Goal: Transaction & Acquisition: Purchase product/service

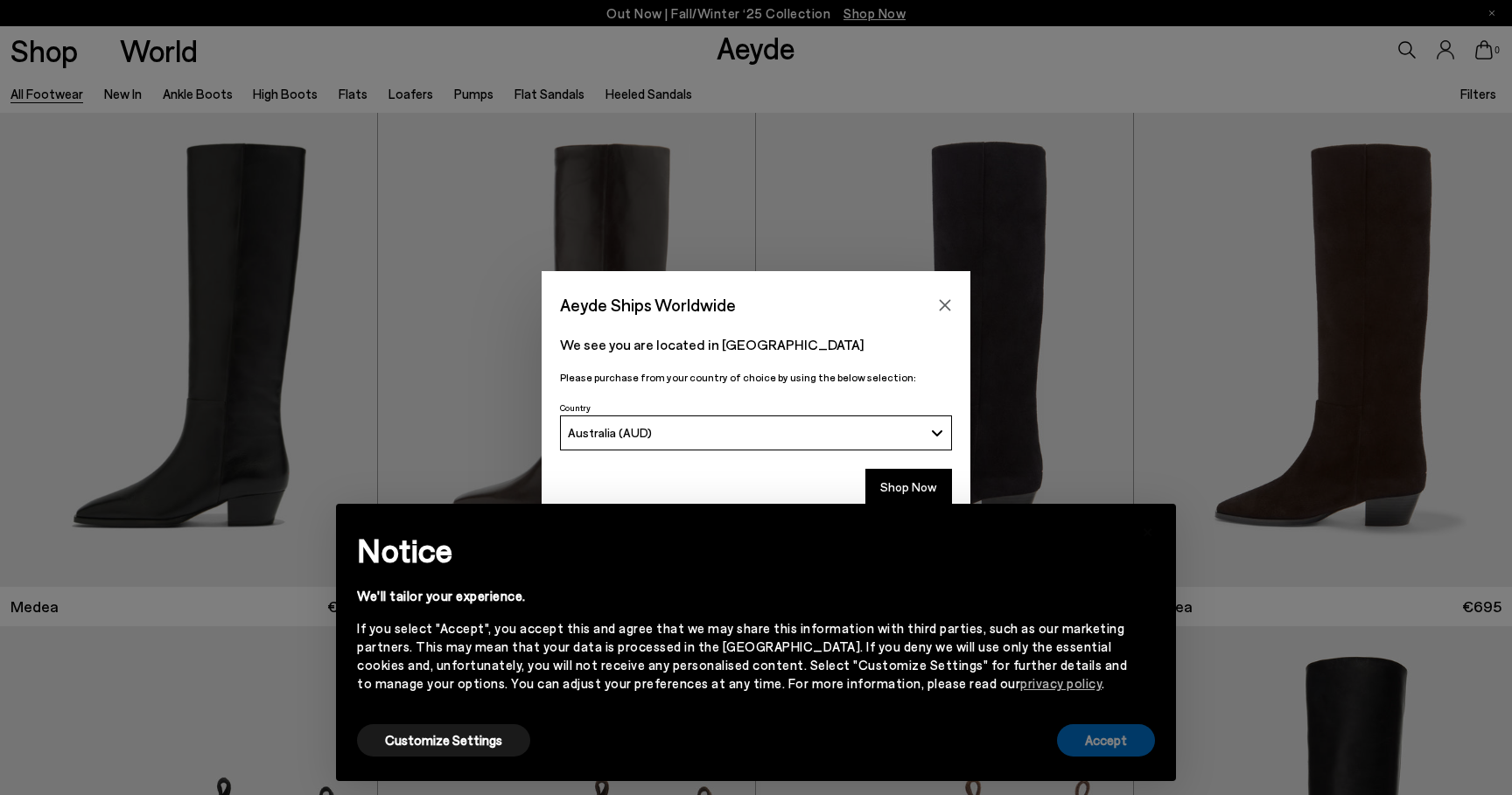
click at [1121, 743] on button "Accept" at bounding box center [1106, 740] width 98 height 32
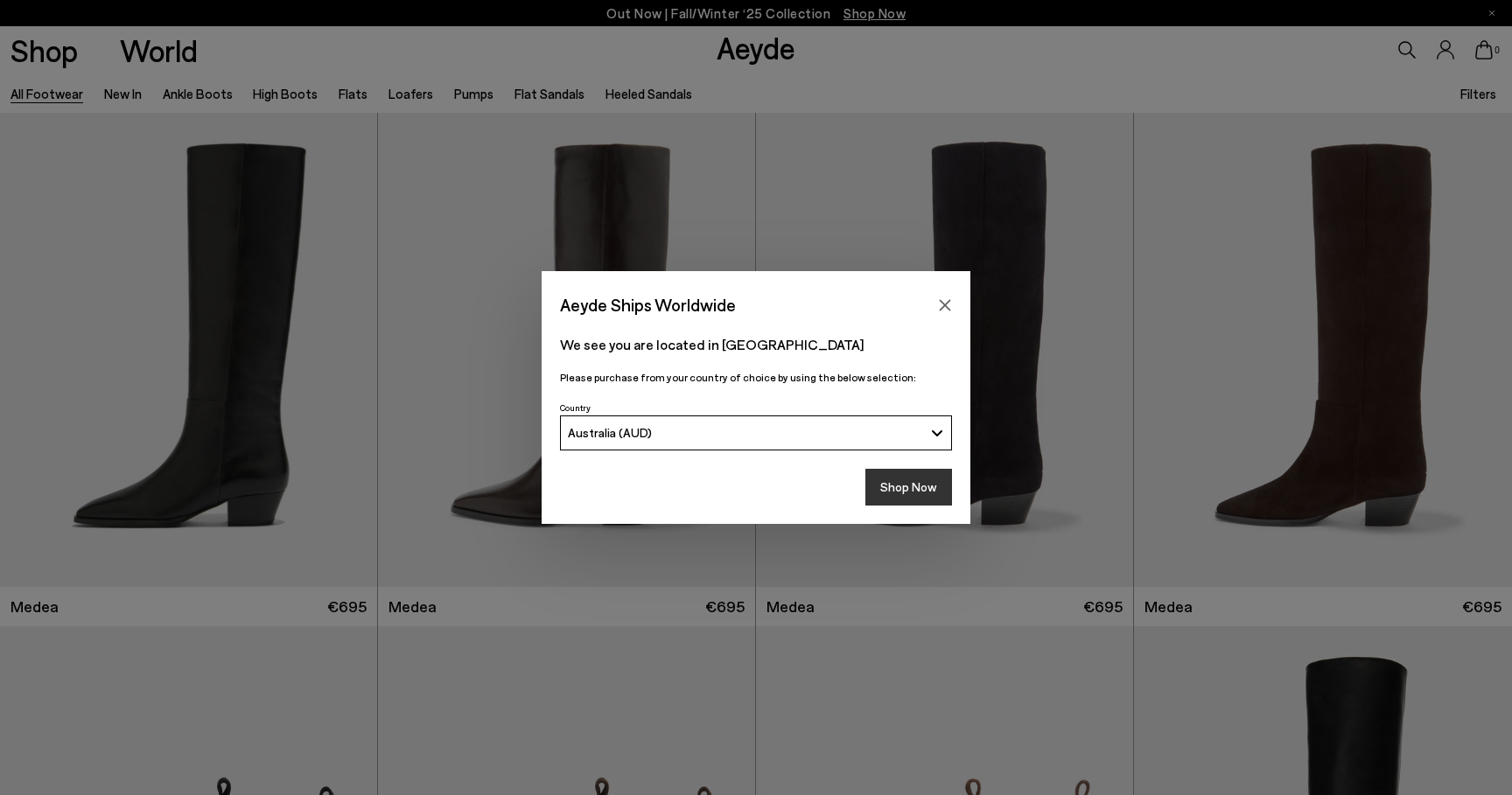
click at [912, 495] on button "Shop Now" at bounding box center [909, 487] width 87 height 37
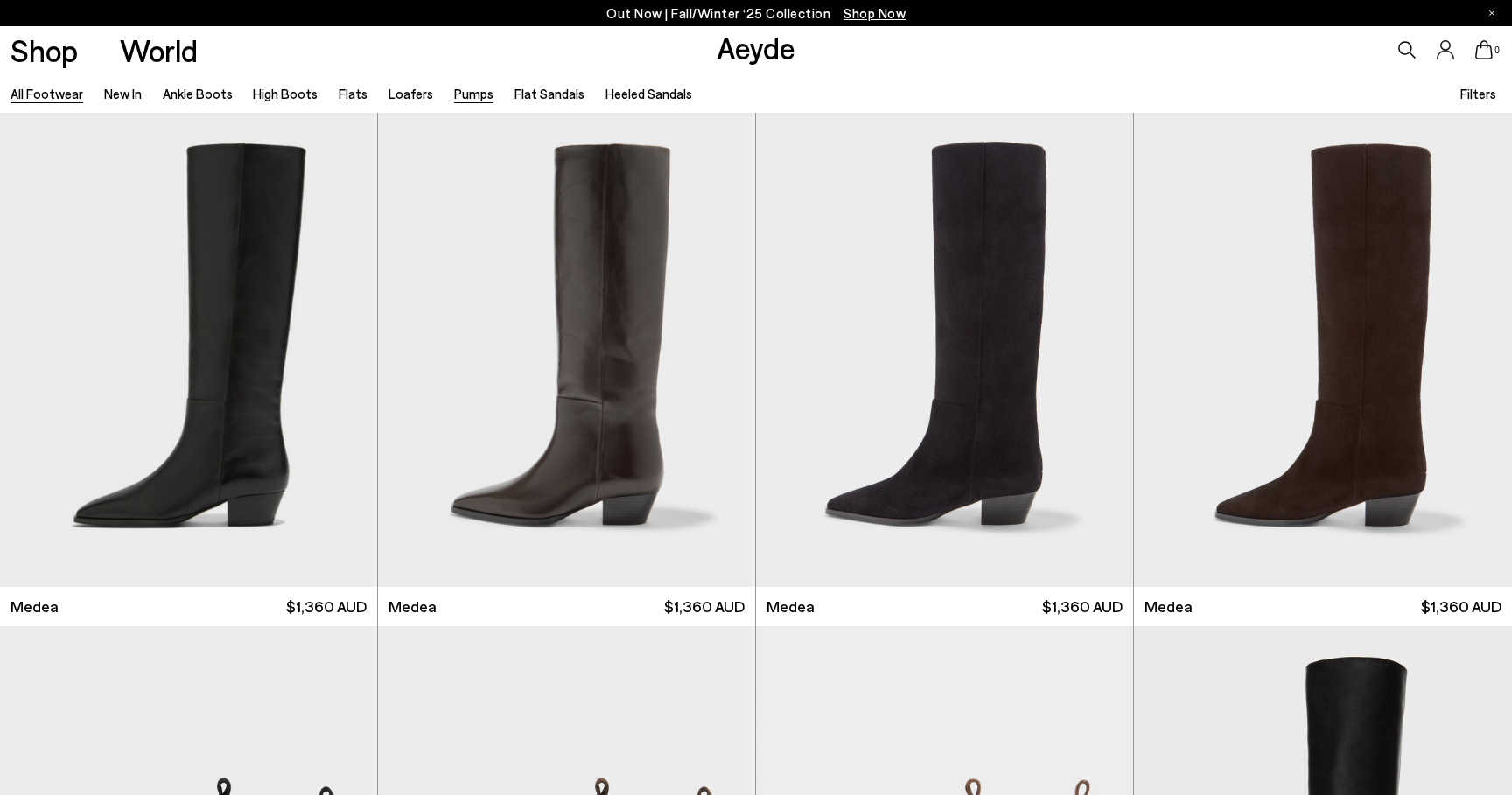
click at [460, 92] on link "Pumps" at bounding box center [474, 93] width 40 height 16
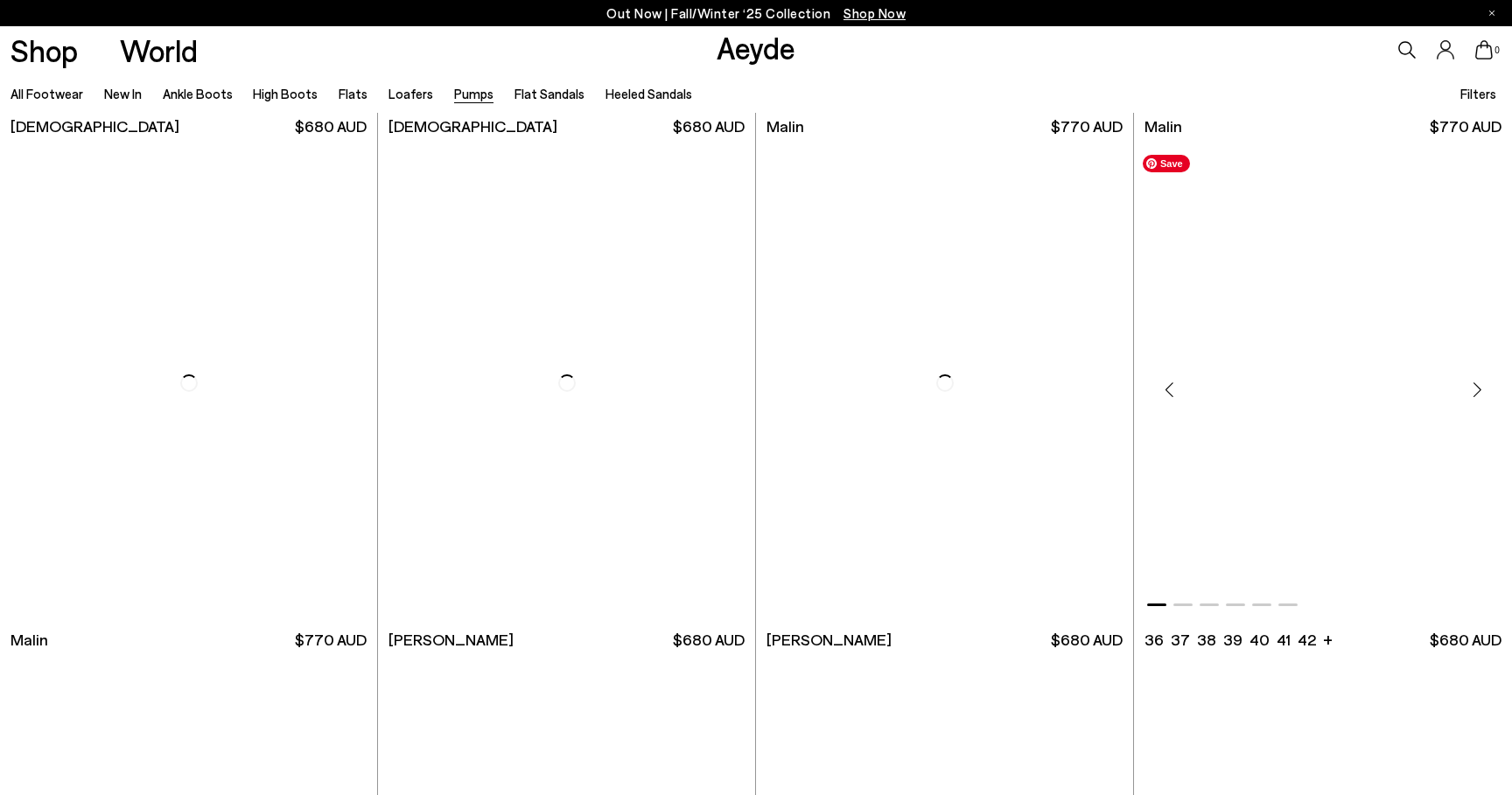
scroll to position [3558, 0]
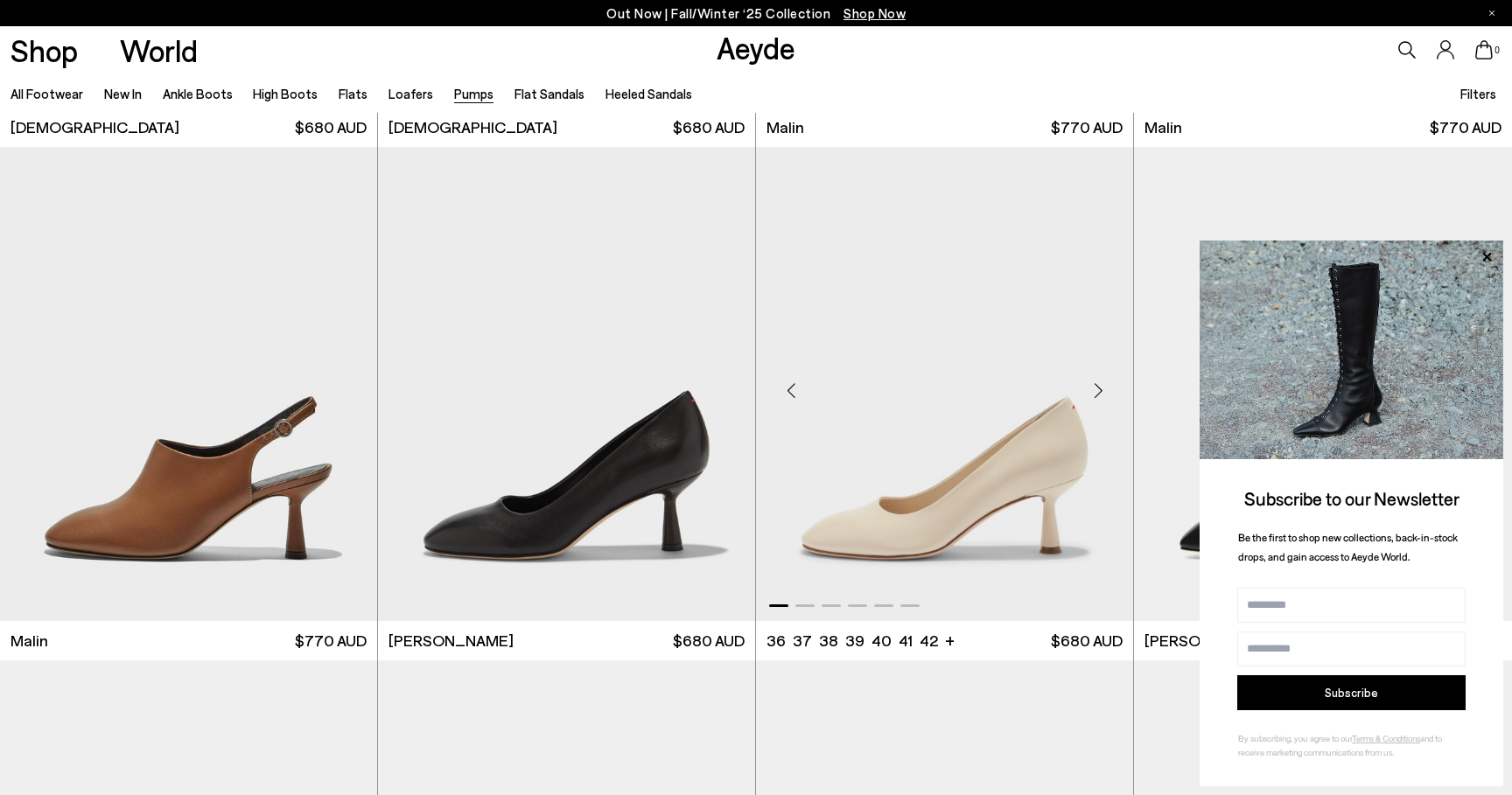
click at [1095, 388] on div "Next slide" at bounding box center [1098, 391] width 53 height 53
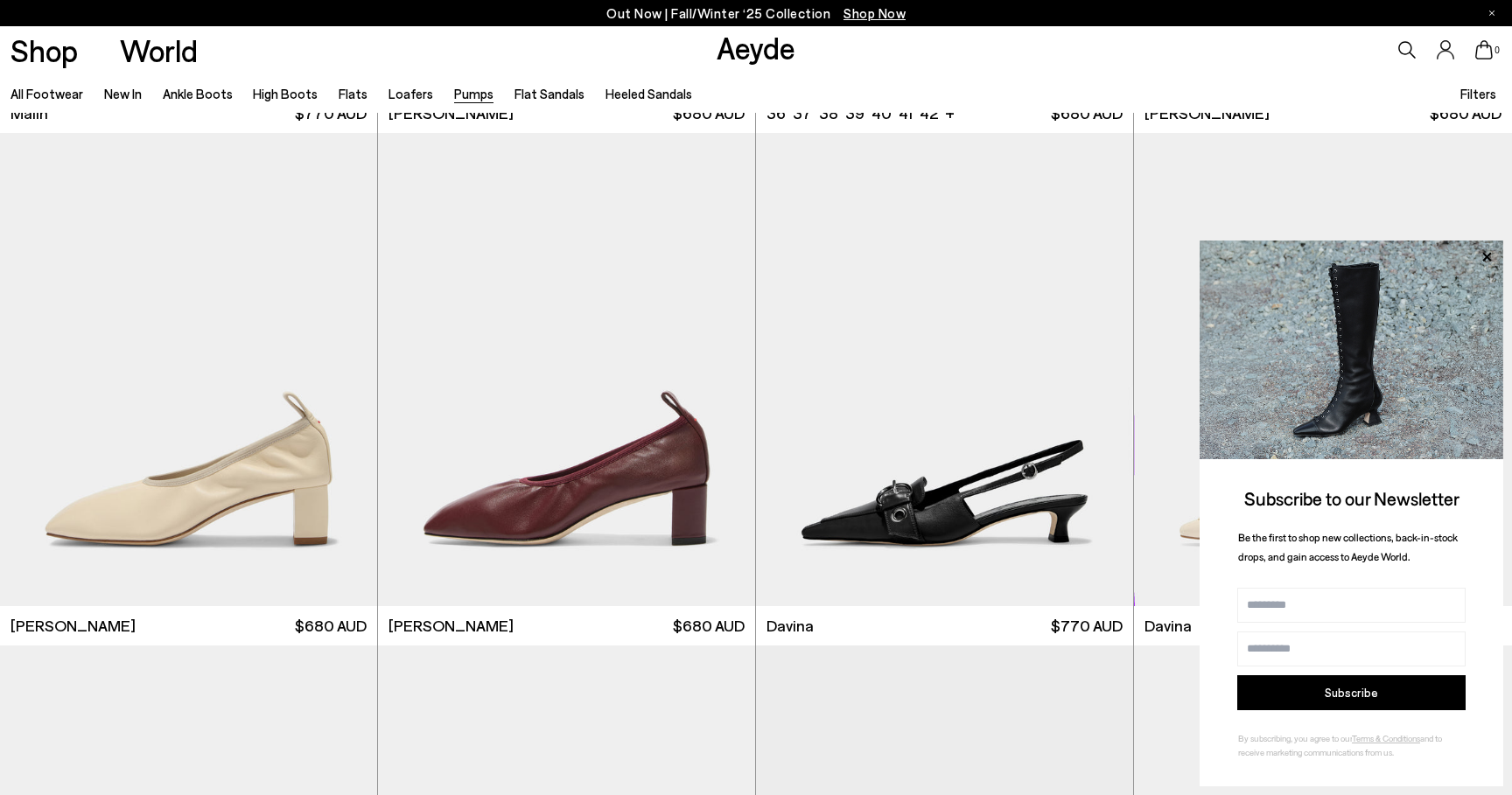
scroll to position [4096, 0]
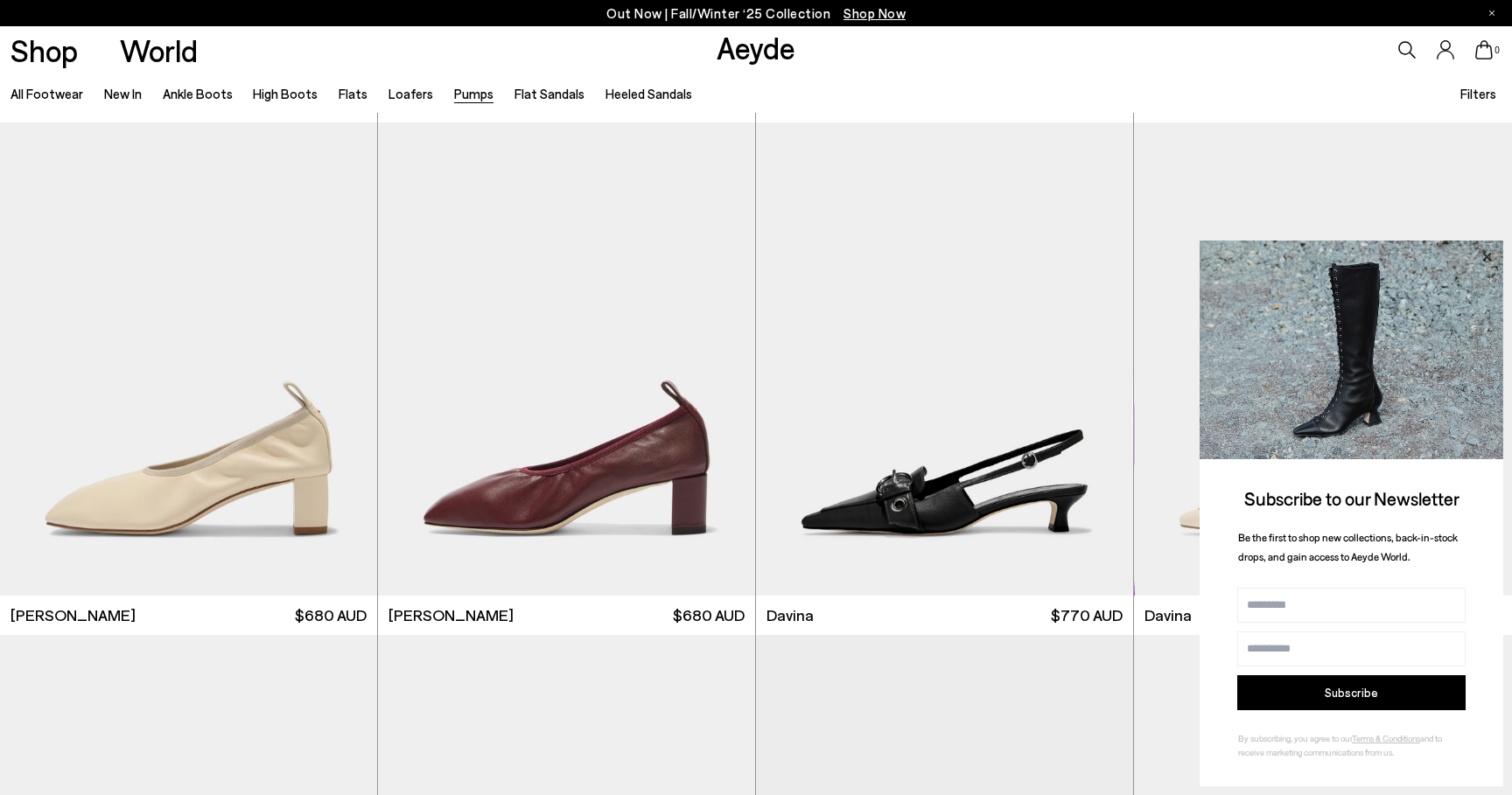
click at [1482, 255] on icon at bounding box center [1487, 257] width 23 height 23
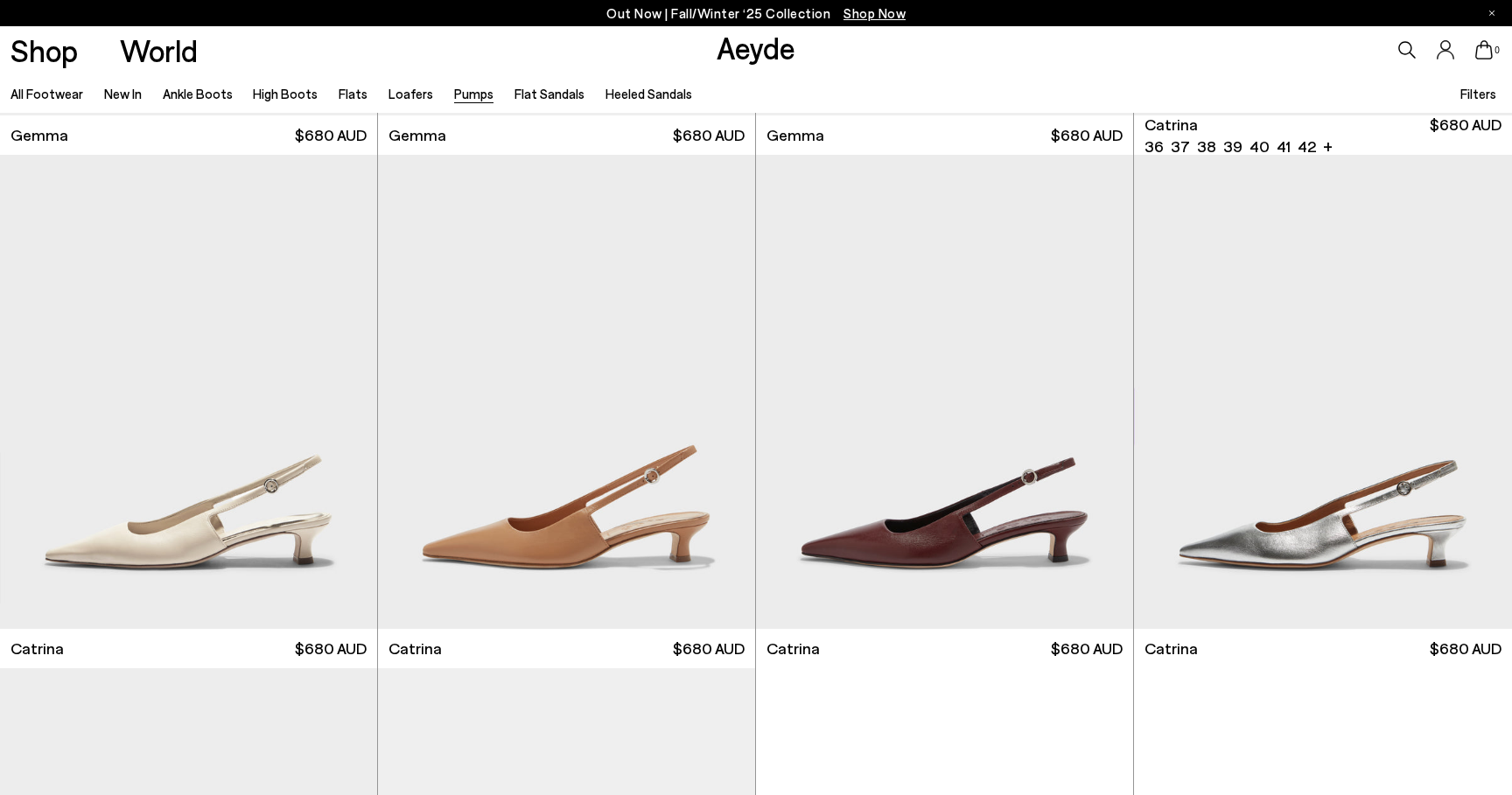
scroll to position [6117, 0]
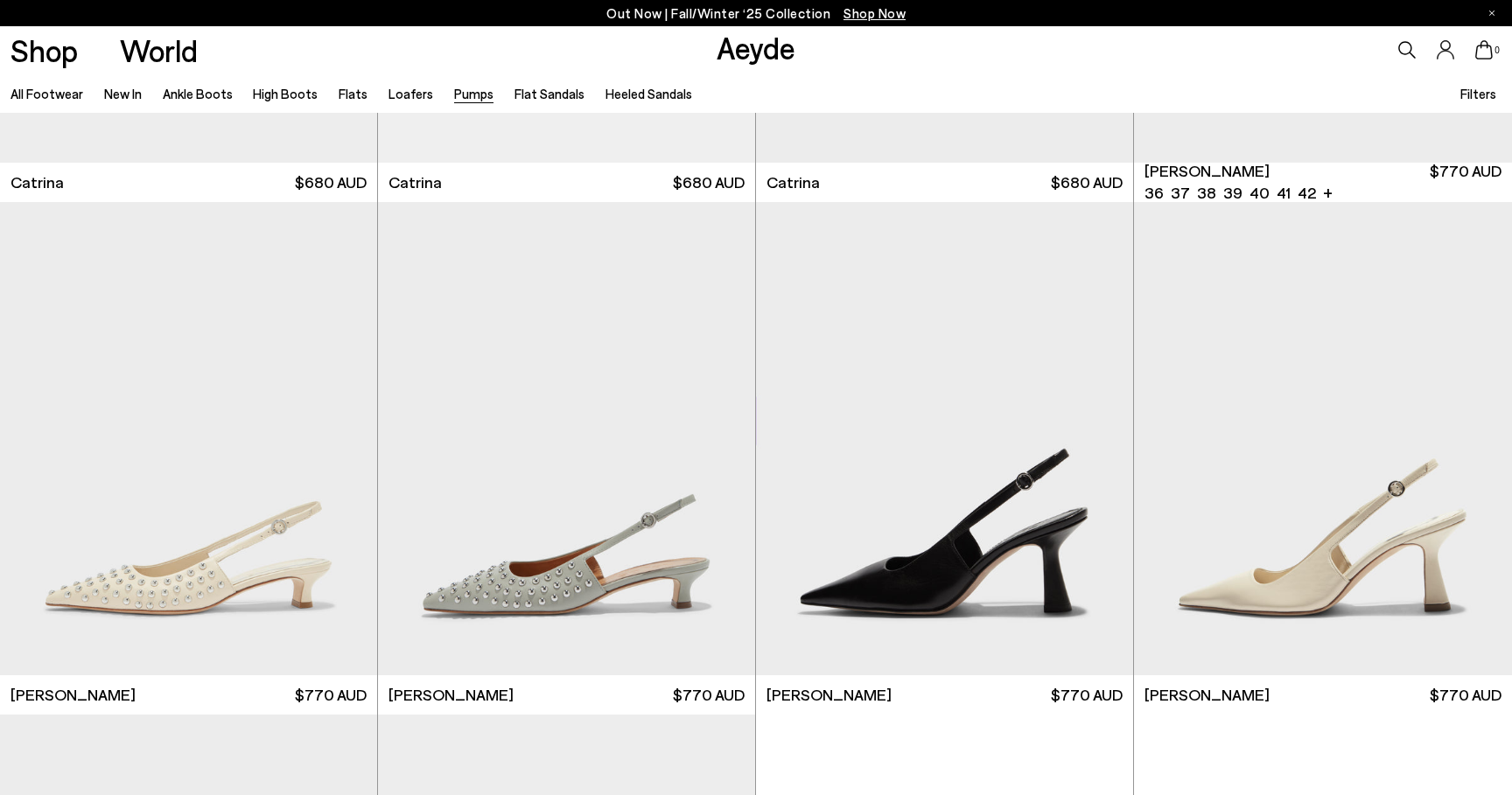
scroll to position [7131, 0]
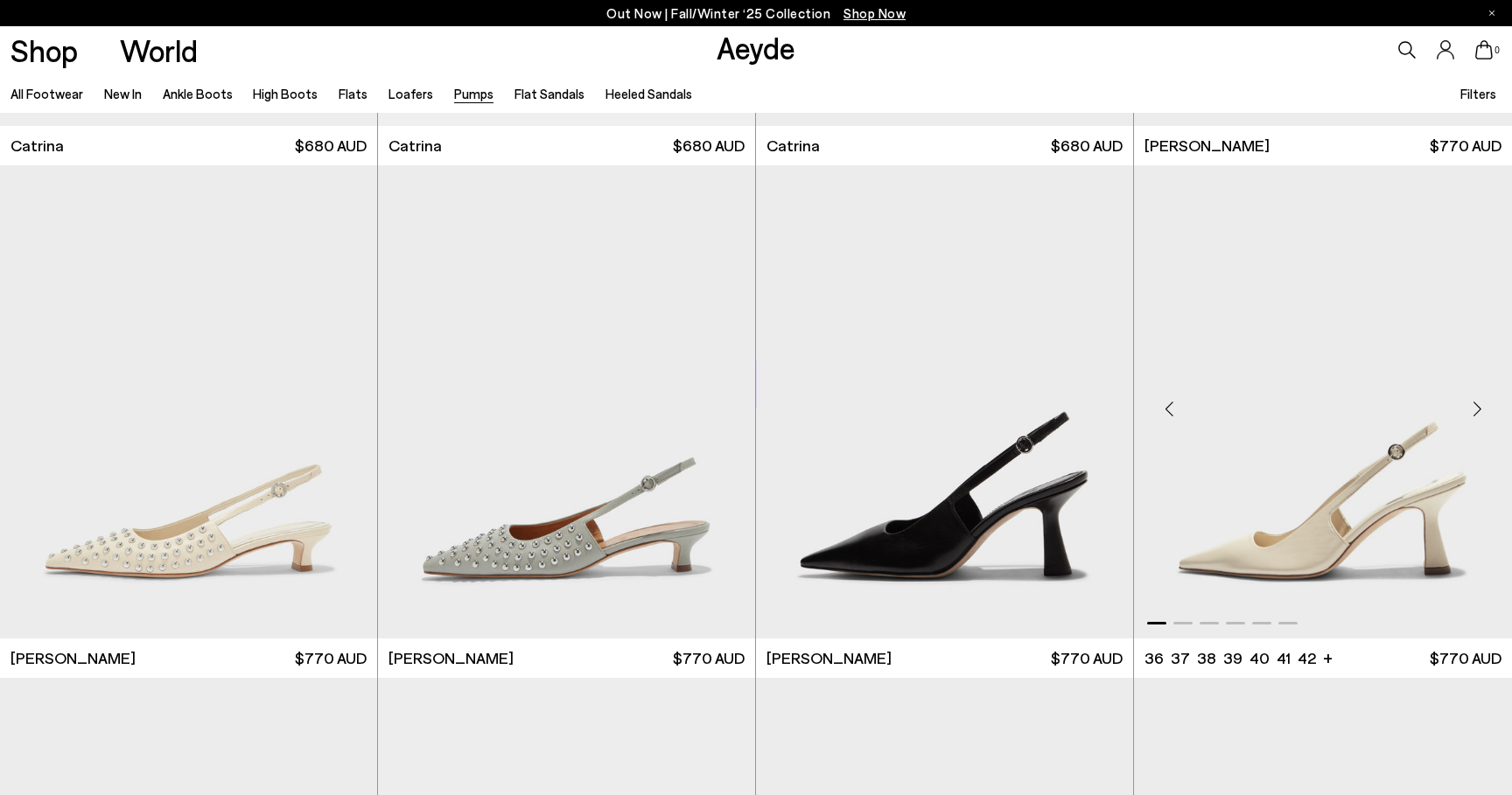
click at [1479, 409] on div "Next slide" at bounding box center [1477, 410] width 53 height 53
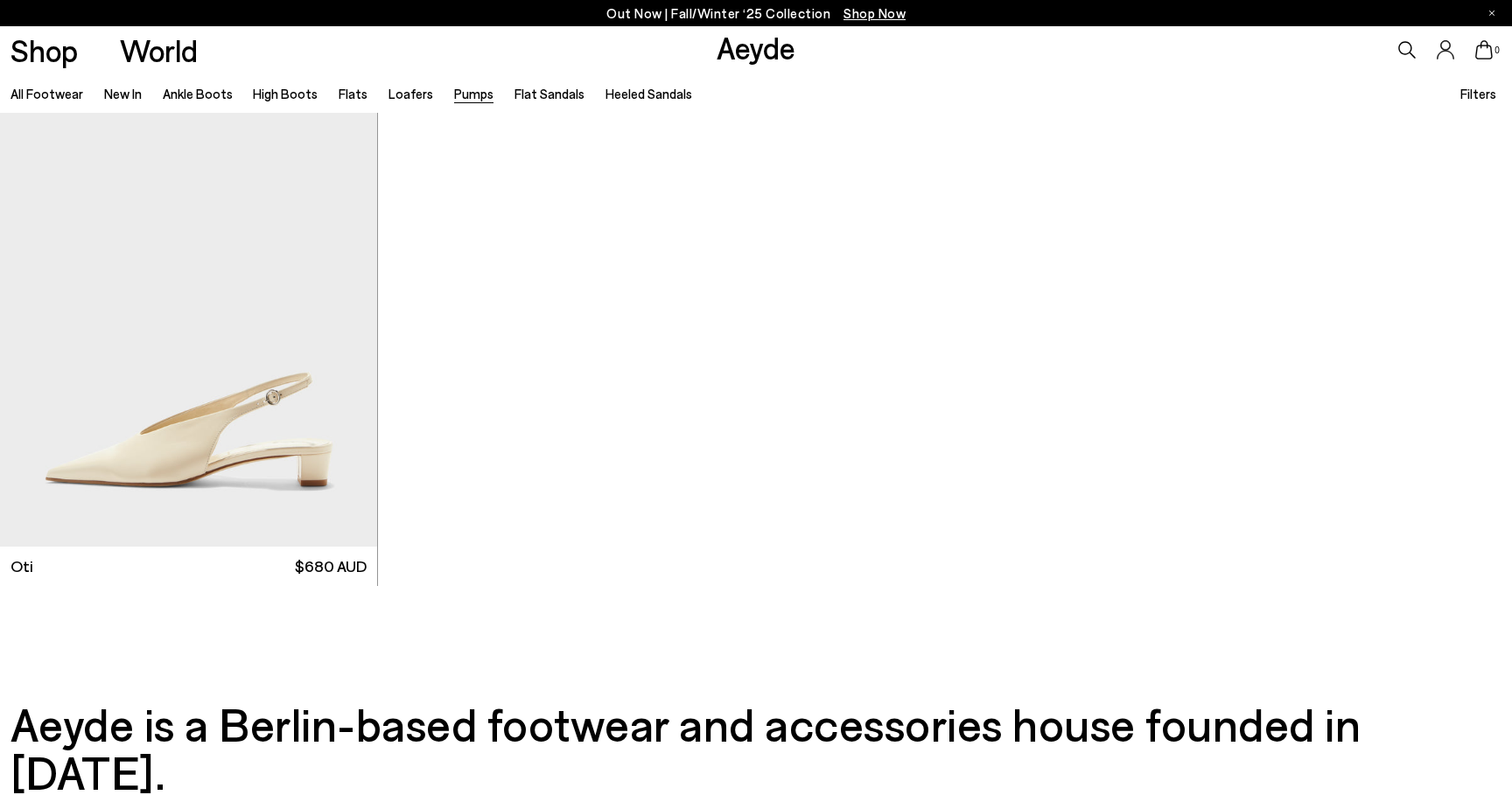
scroll to position [9296, 0]
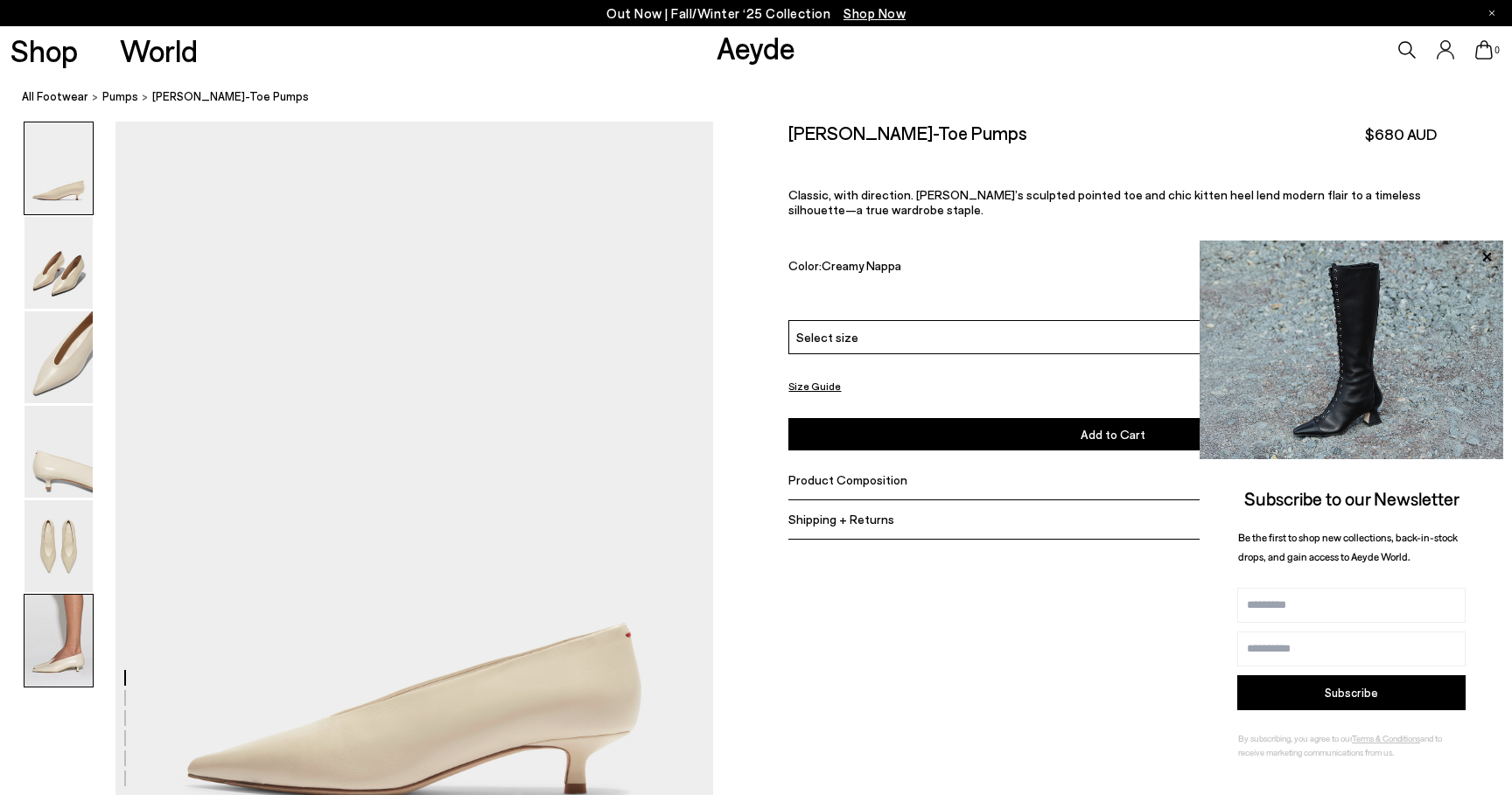
click at [49, 635] on img at bounding box center [59, 640] width 68 height 92
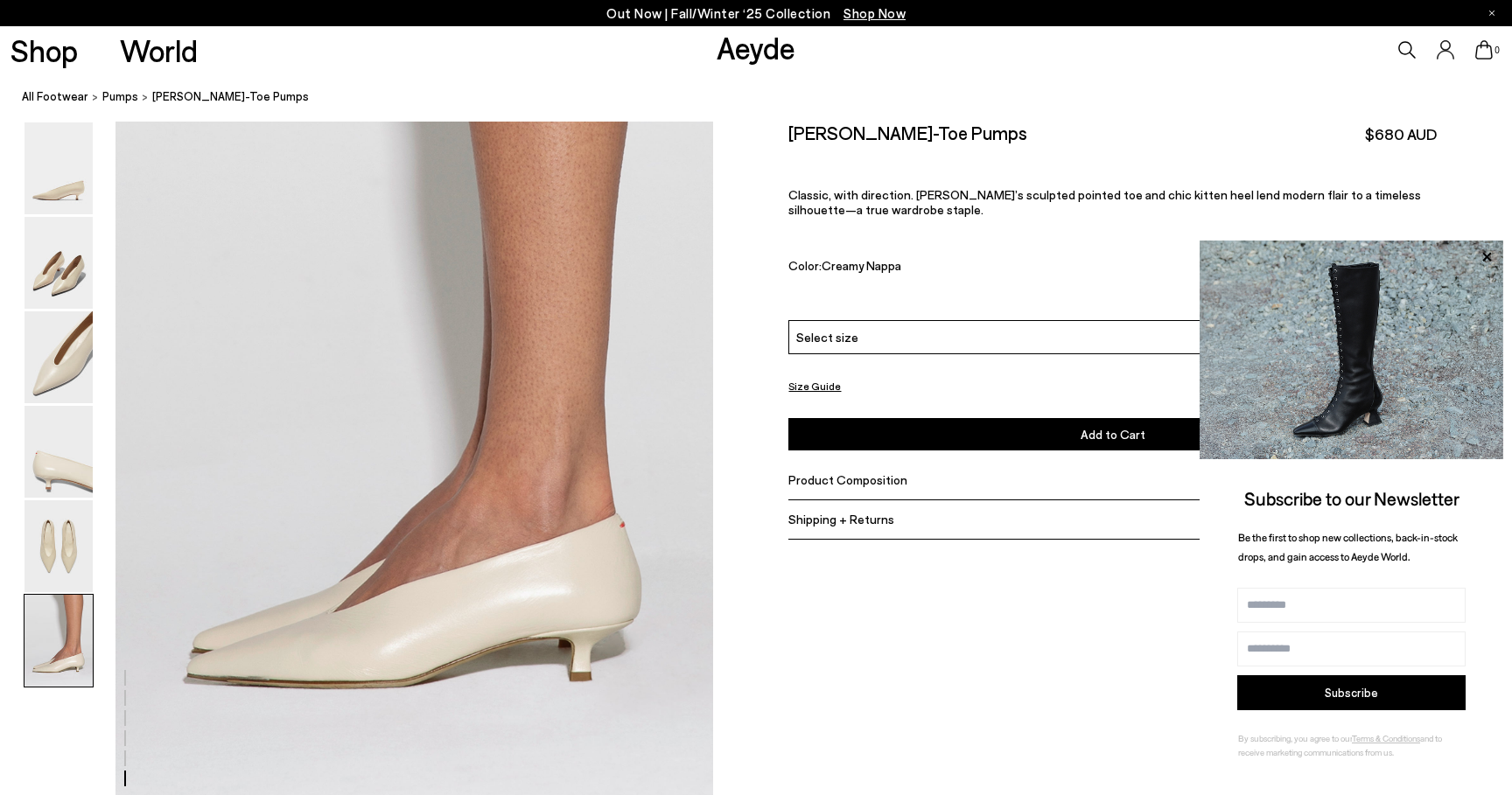
scroll to position [4118, 0]
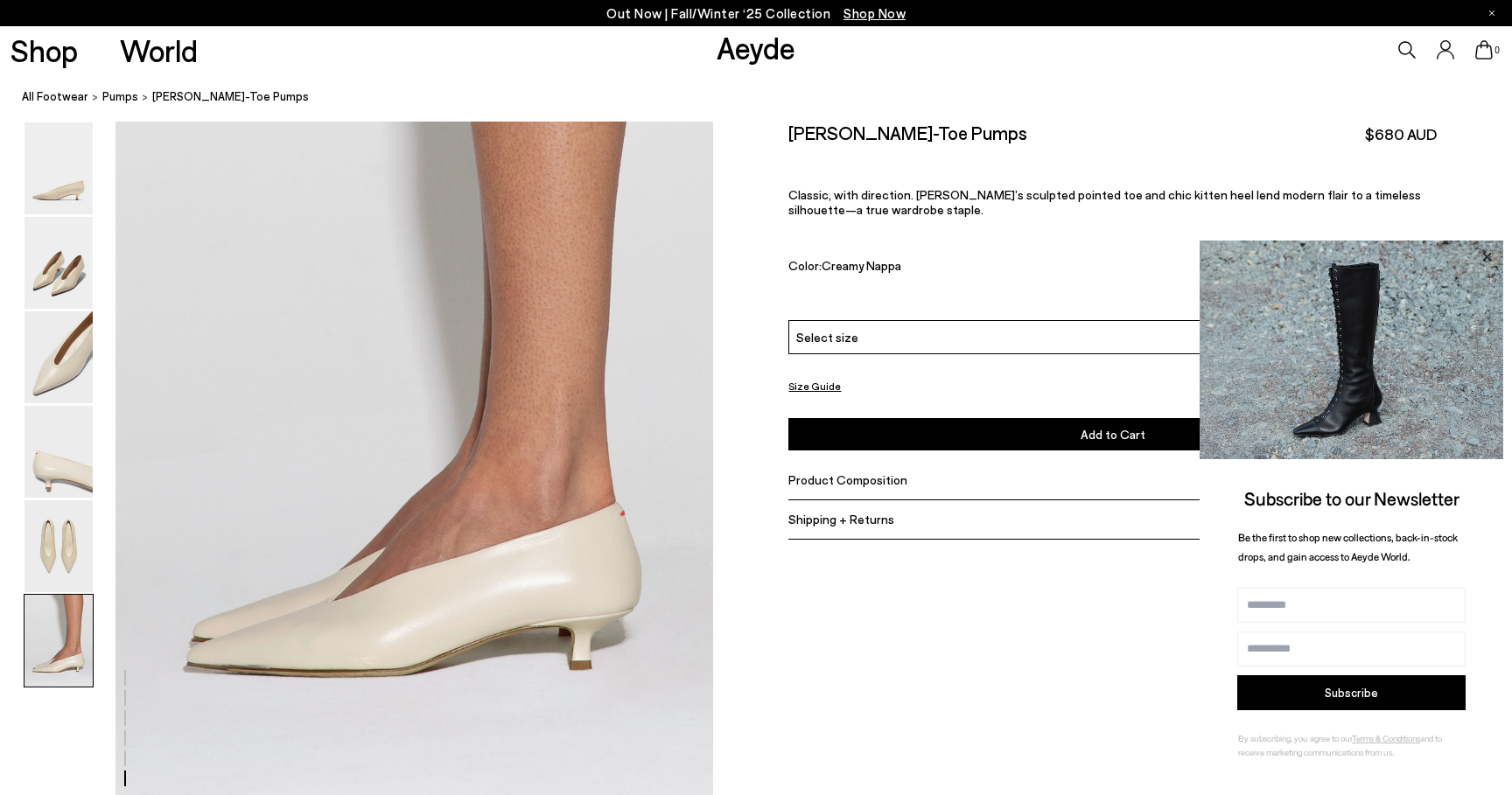
click at [1482, 260] on icon at bounding box center [1487, 257] width 23 height 23
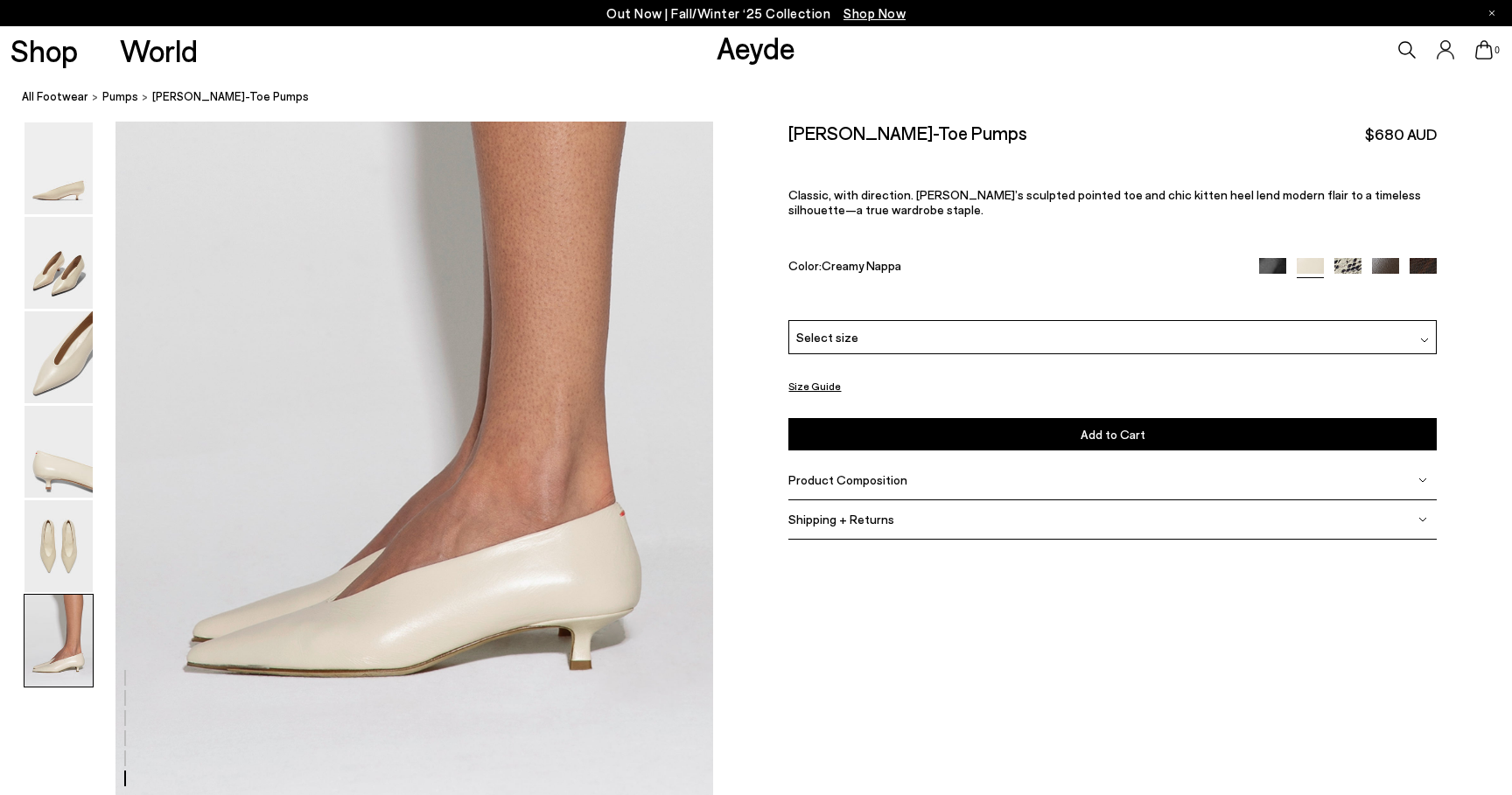
click at [1060, 485] on div "Product Composition" at bounding box center [1113, 481] width 648 height 40
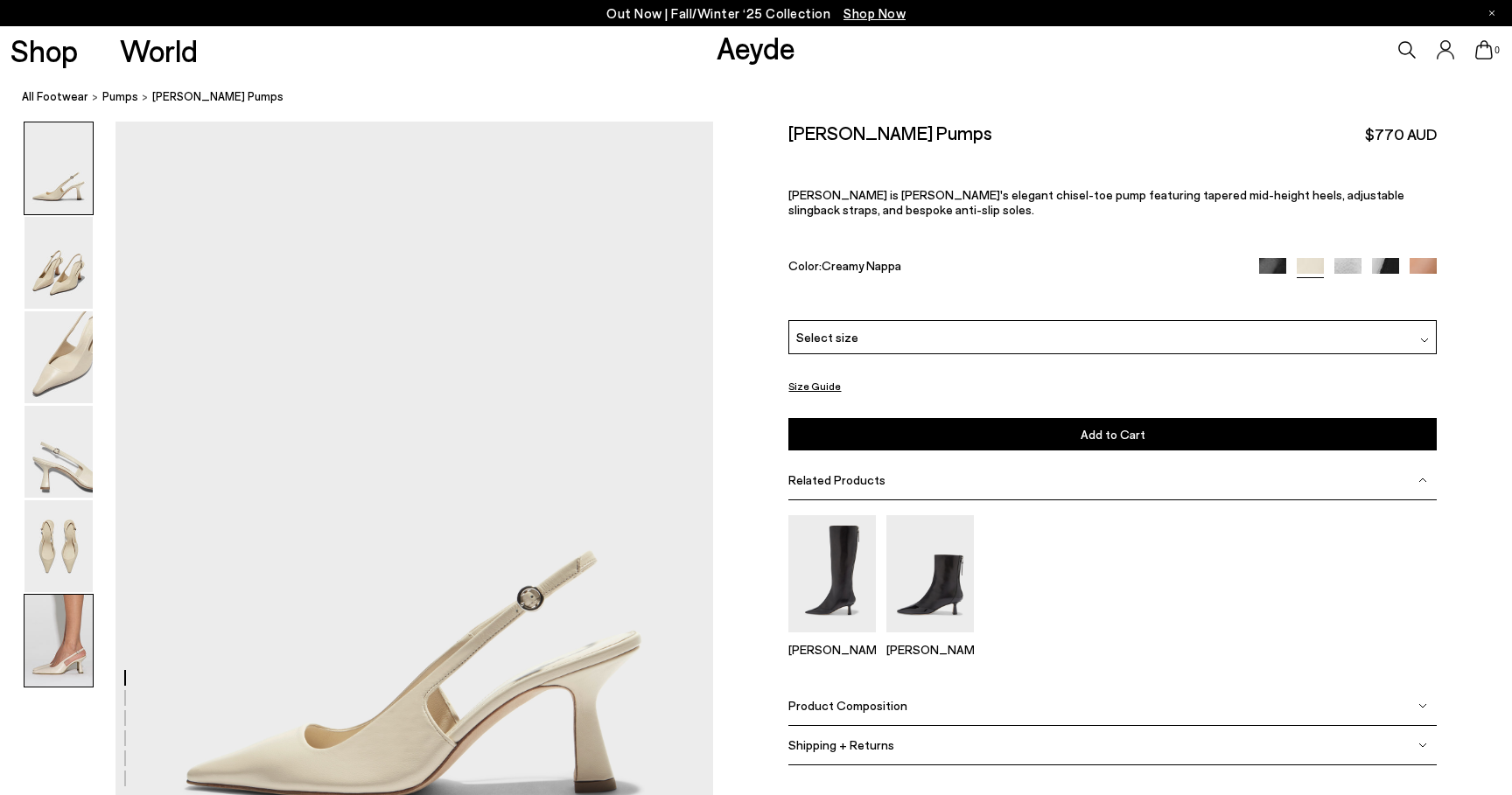
click at [64, 615] on img at bounding box center [59, 640] width 68 height 92
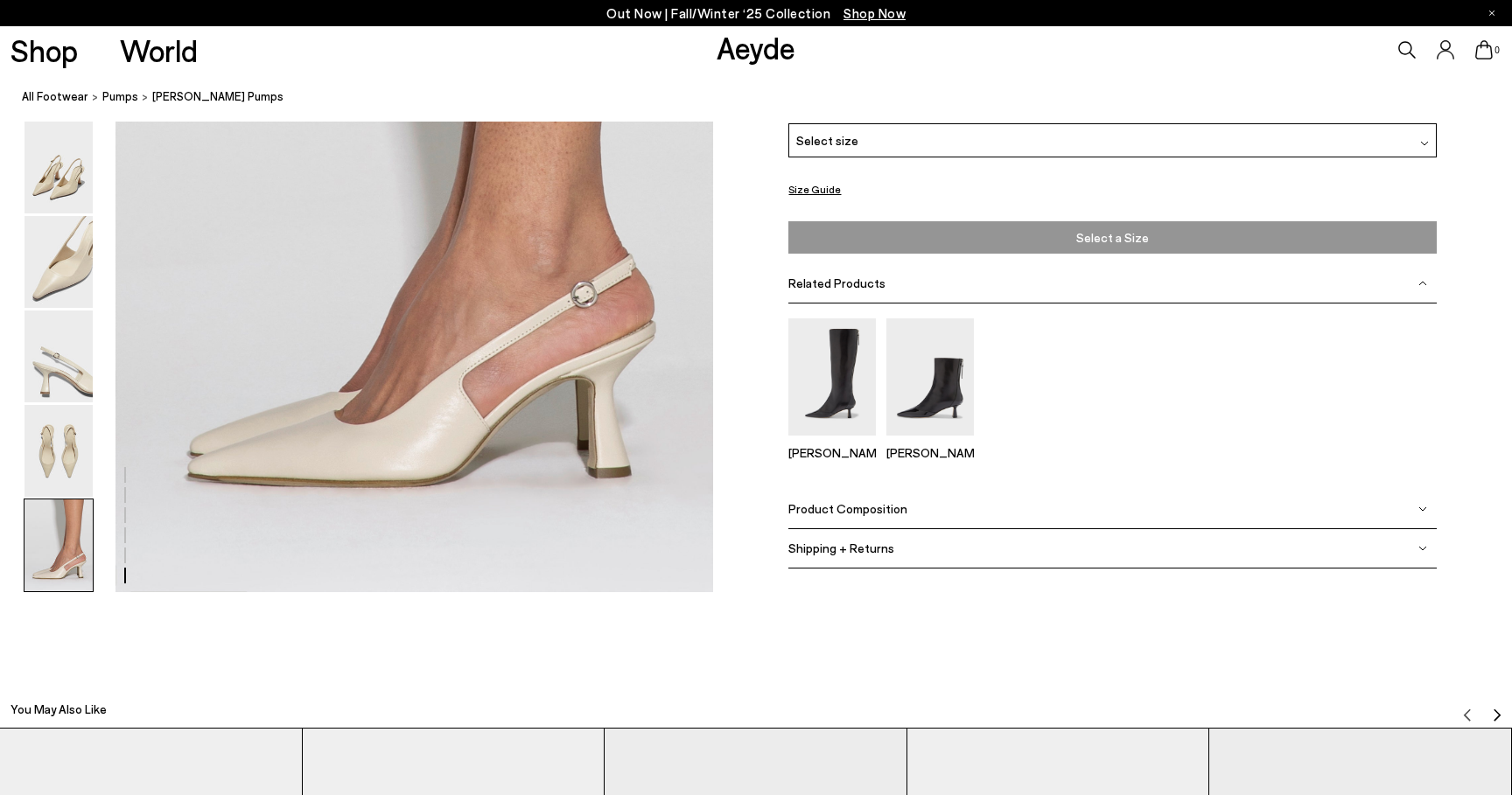
scroll to position [4326, 0]
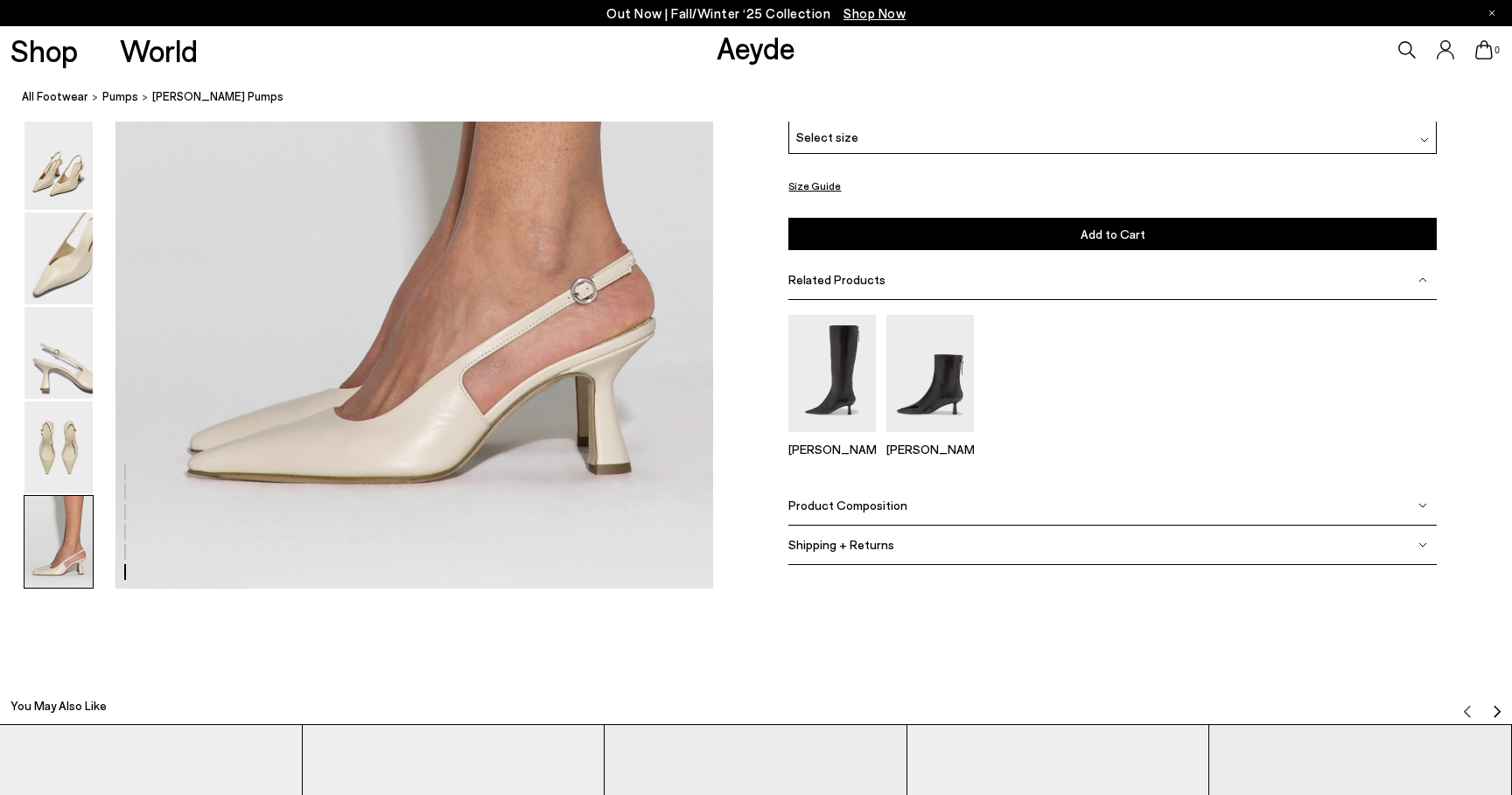
click at [868, 506] on span "Product Composition" at bounding box center [848, 505] width 119 height 15
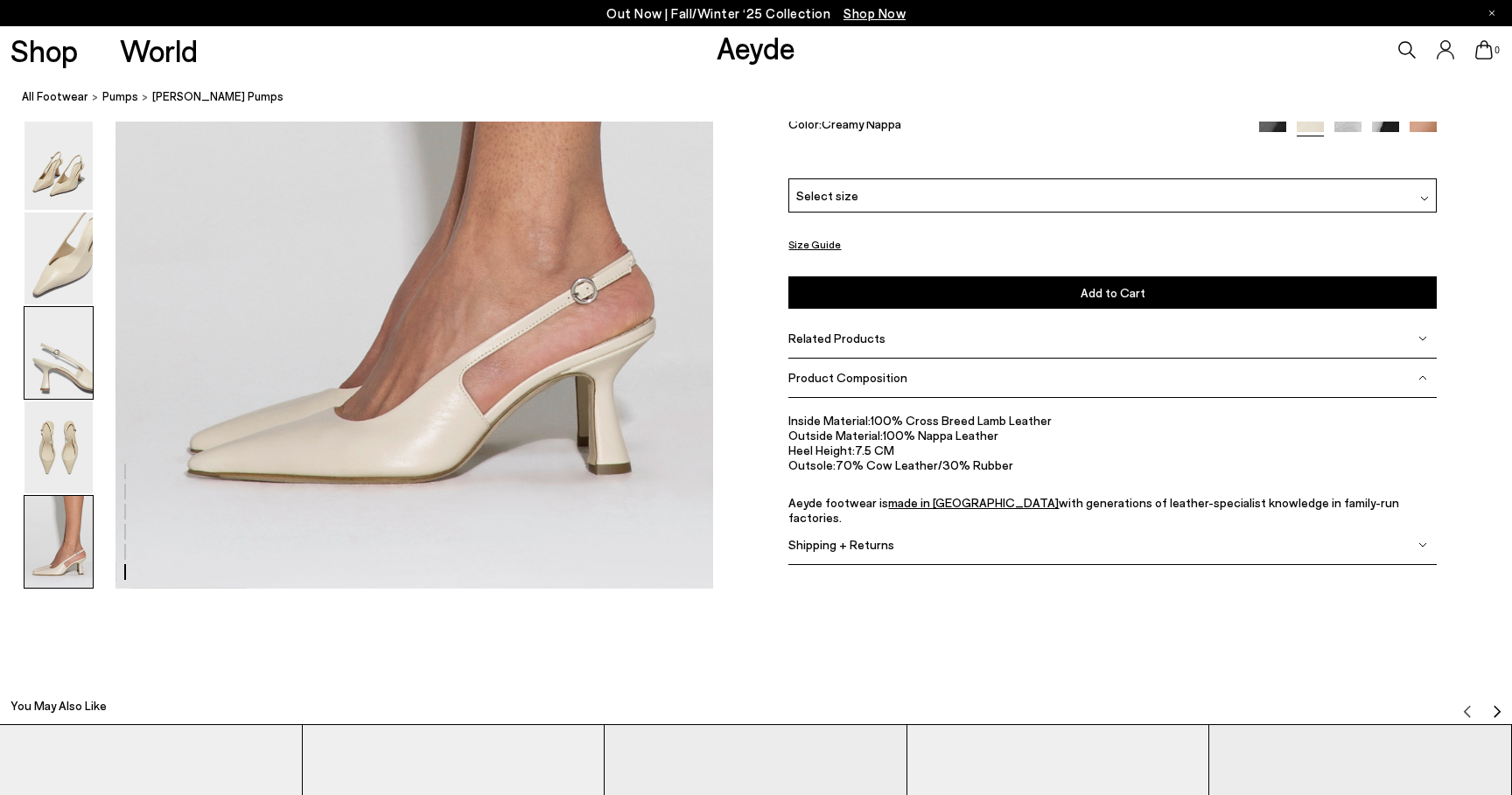
click at [70, 370] on img at bounding box center [59, 352] width 68 height 92
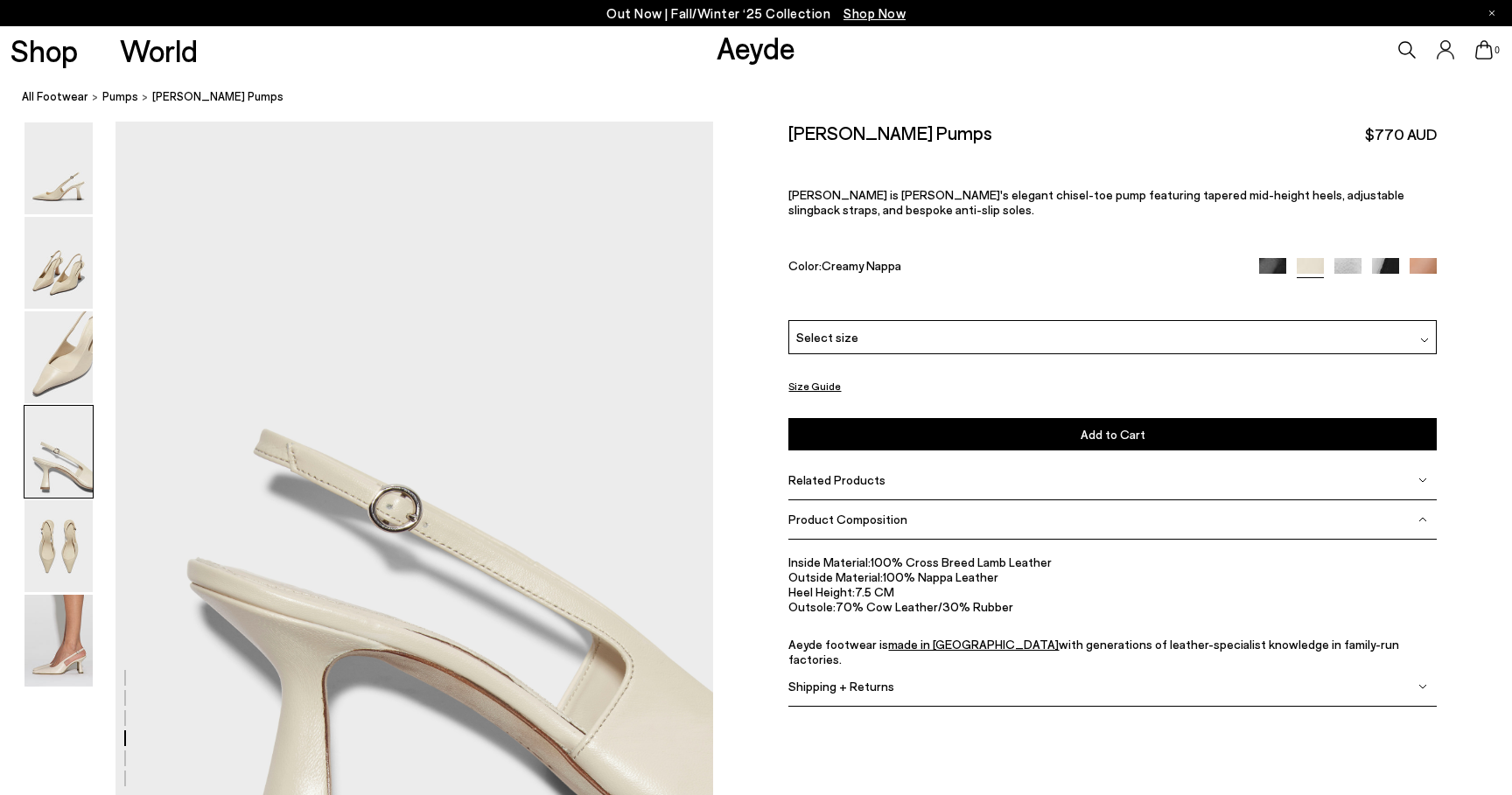
scroll to position [2399, 0]
click at [70, 267] on img at bounding box center [59, 262] width 68 height 92
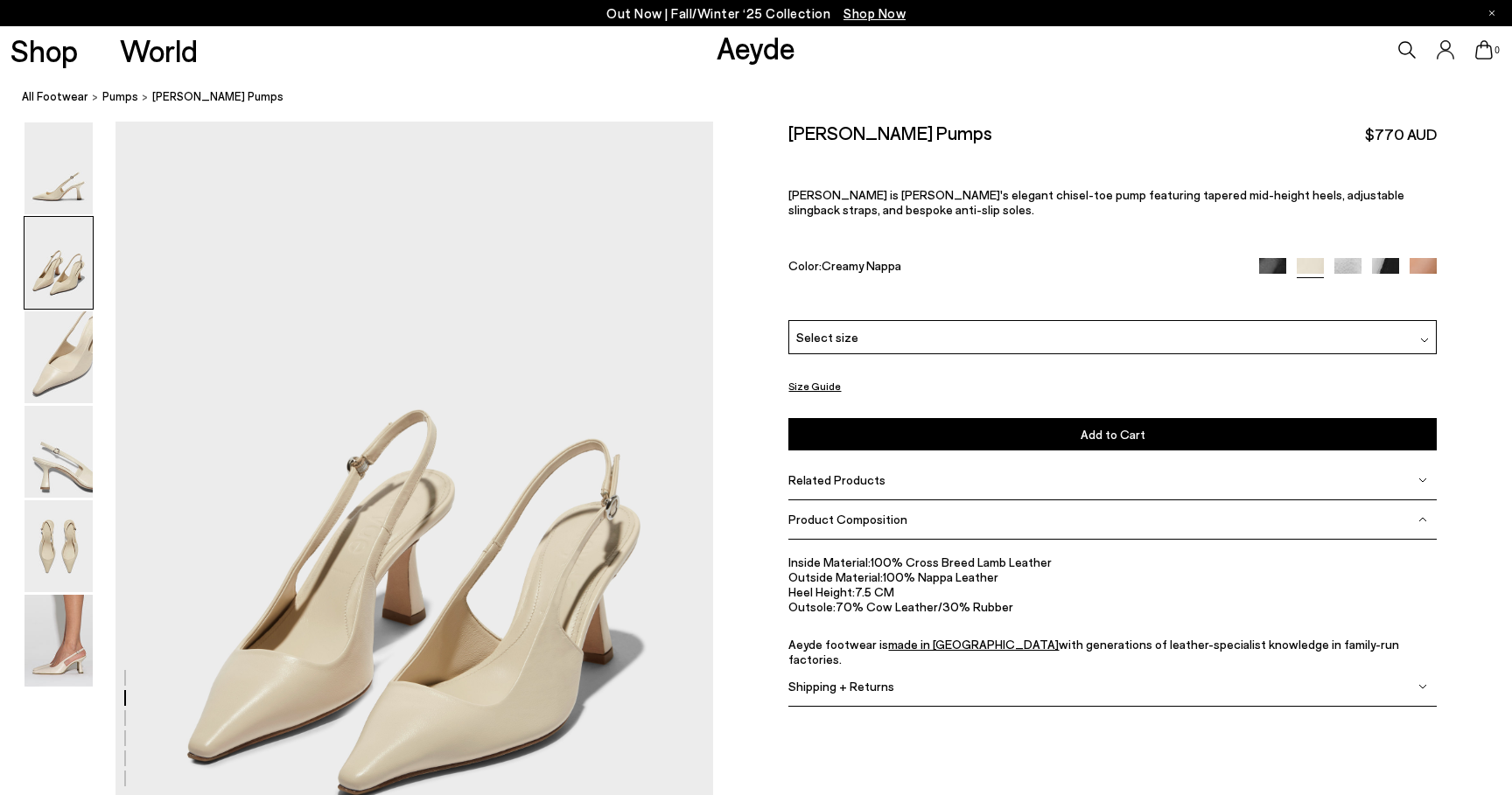
scroll to position [802, 0]
click at [42, 485] on img at bounding box center [59, 451] width 68 height 92
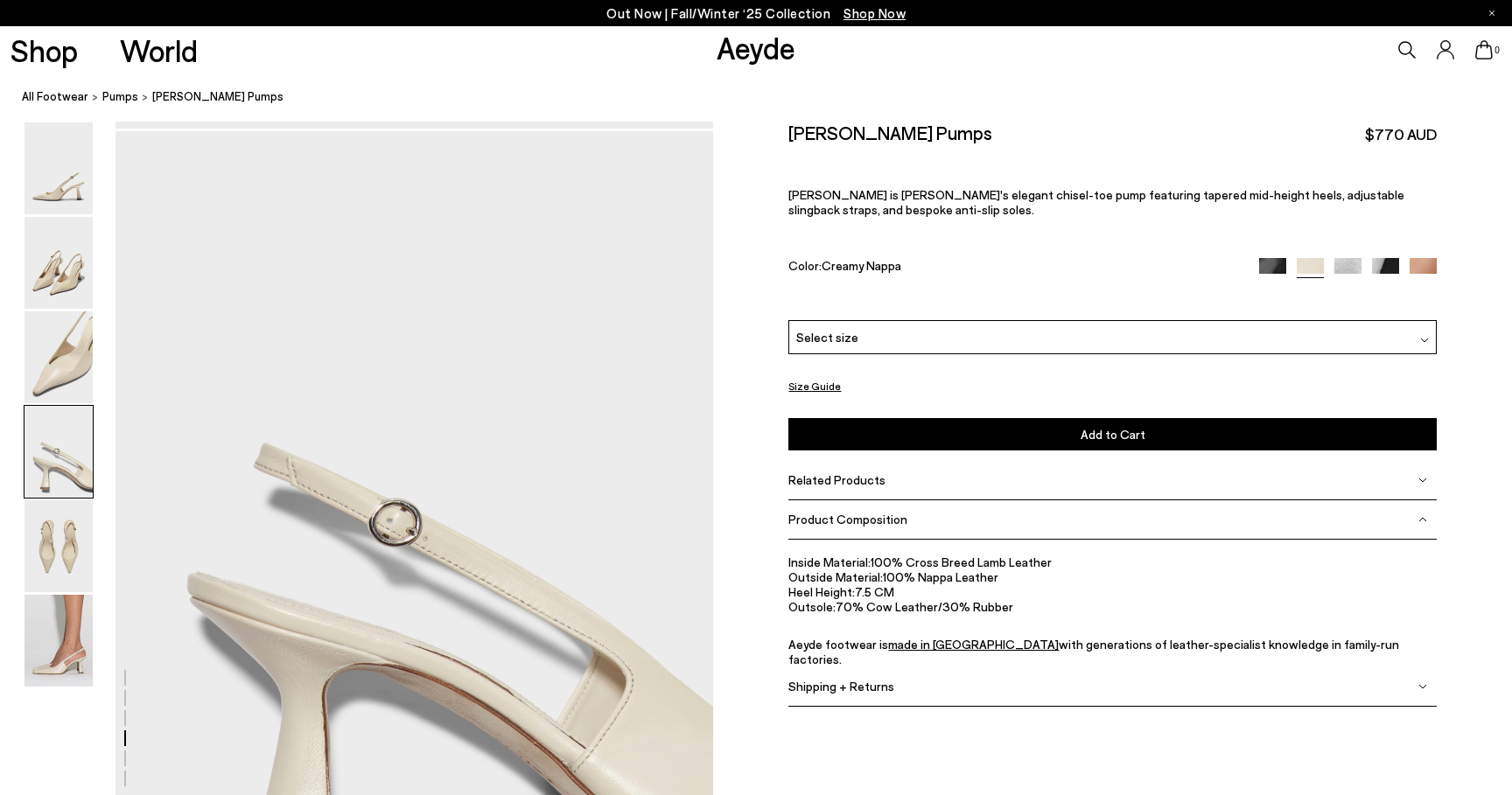
scroll to position [2399, 0]
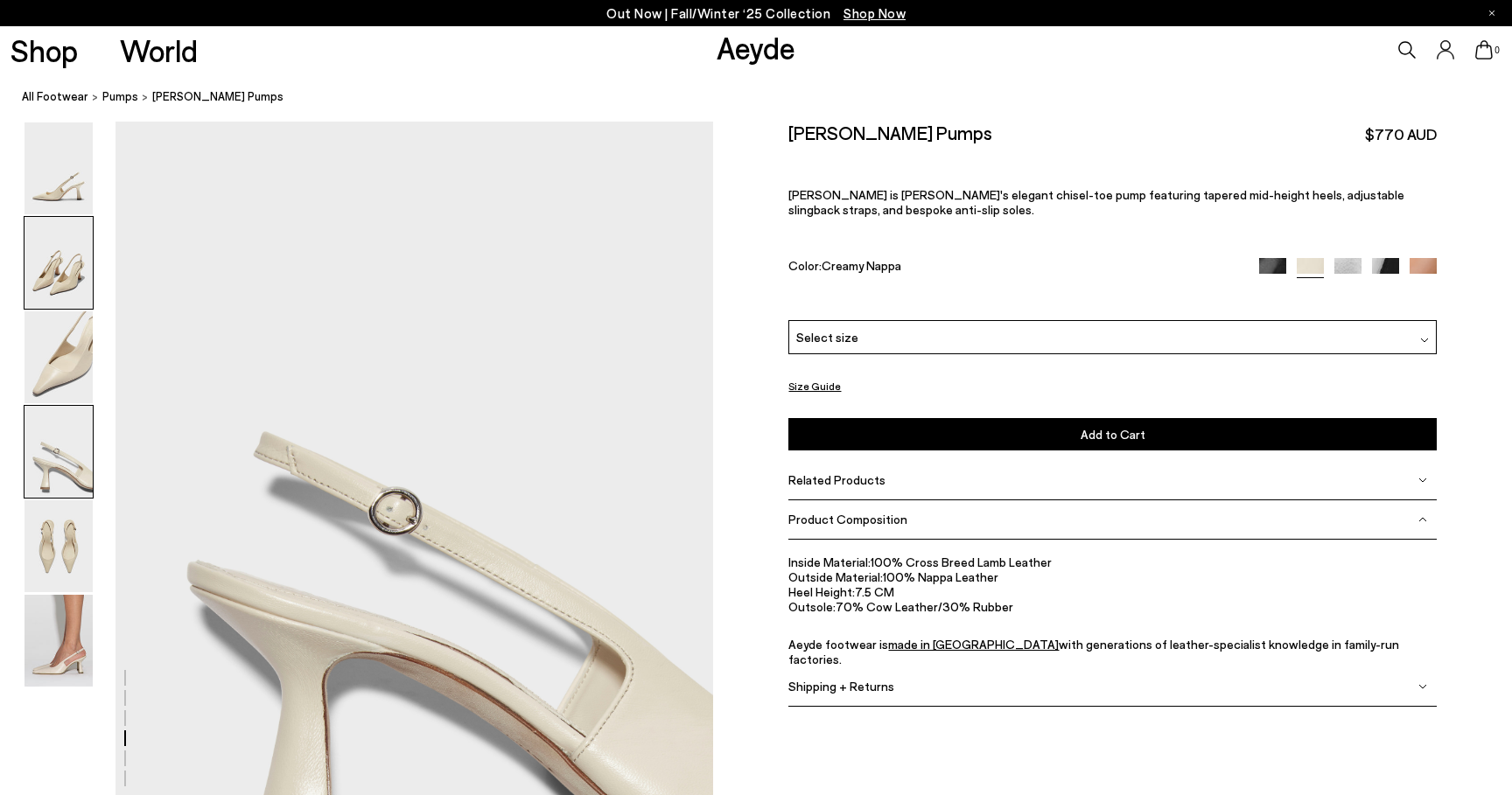
click at [40, 266] on img at bounding box center [59, 262] width 68 height 92
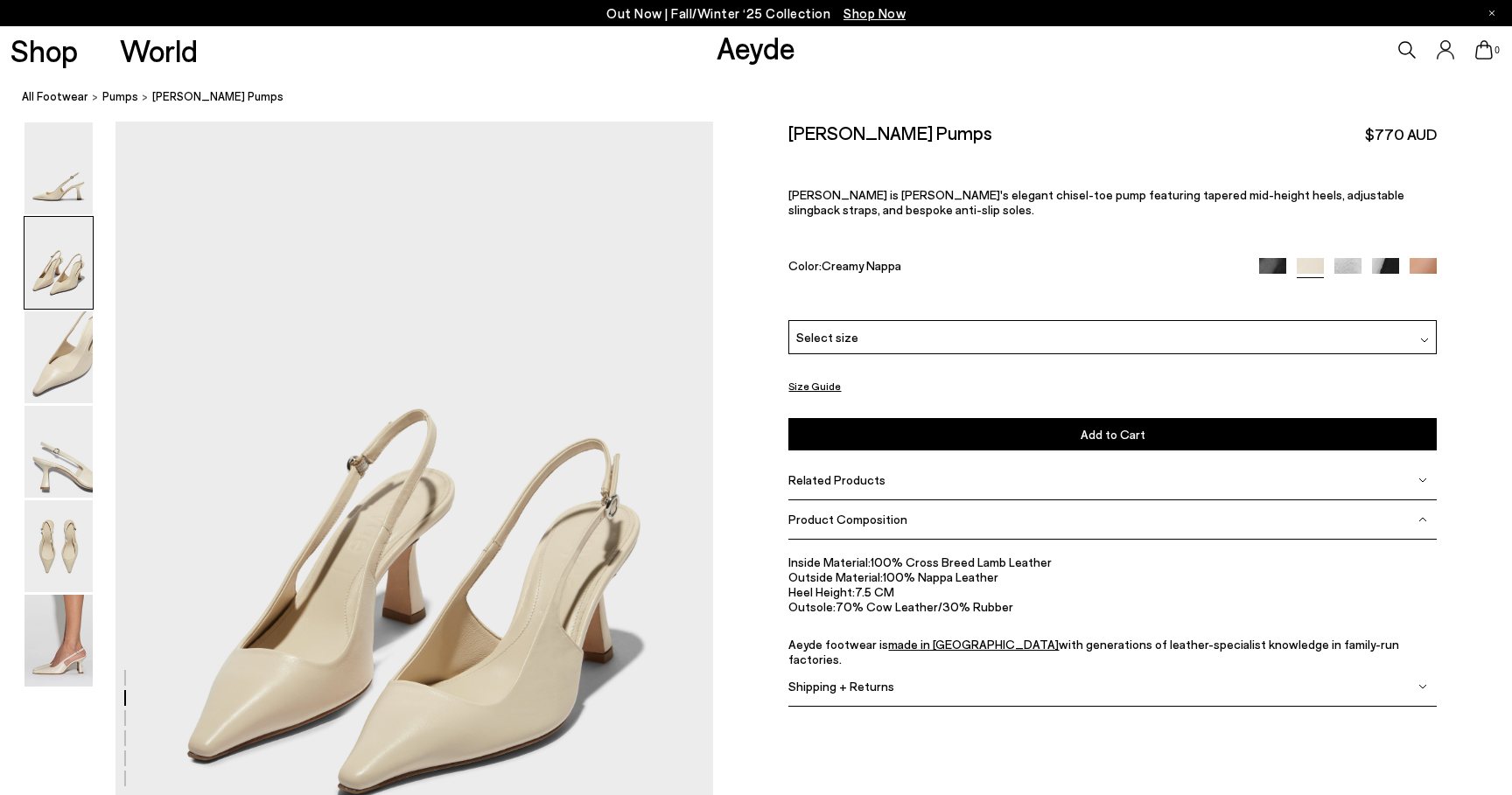
scroll to position [802, 0]
click at [75, 600] on img at bounding box center [59, 640] width 68 height 92
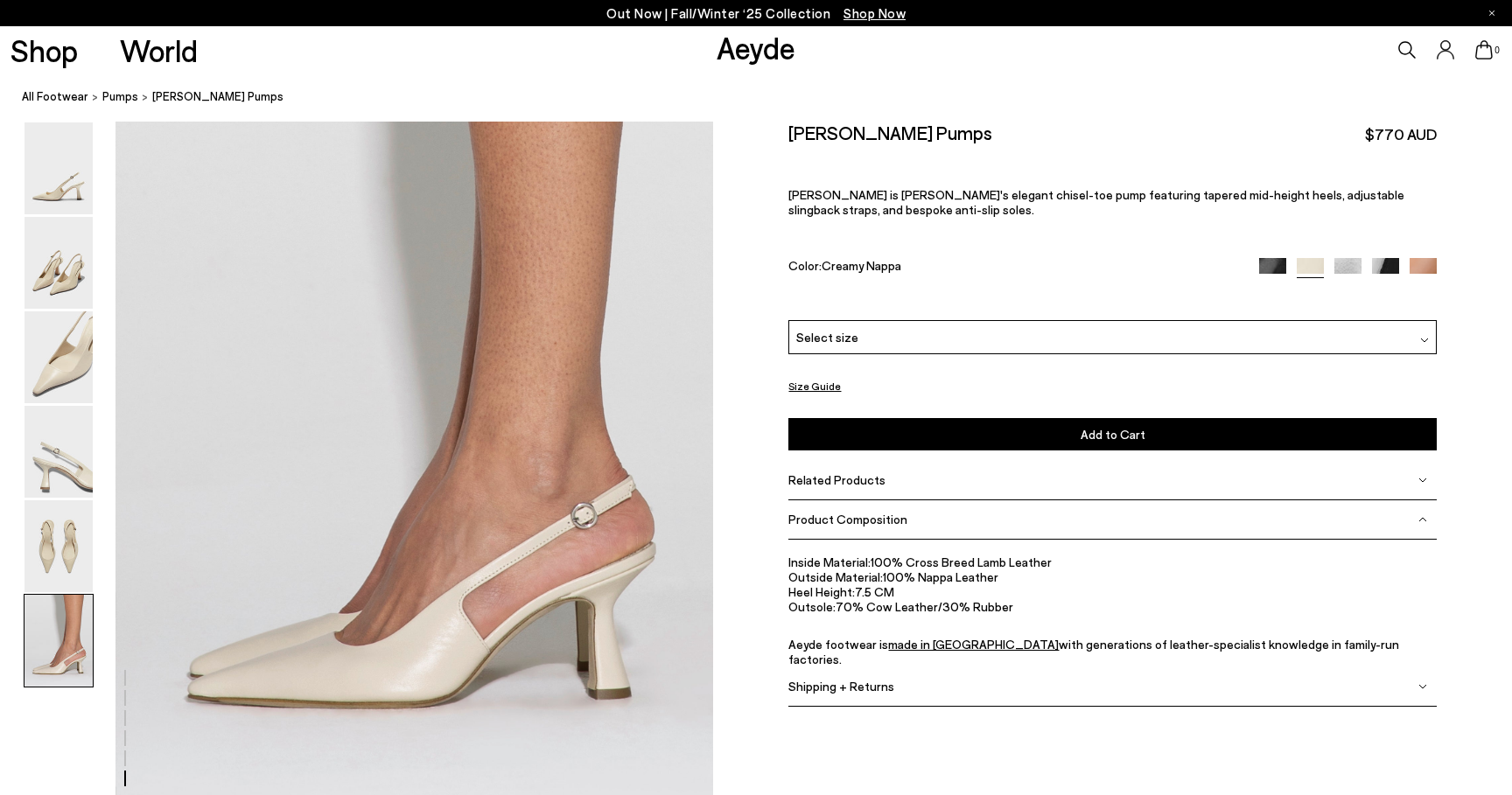
scroll to position [4118, 0]
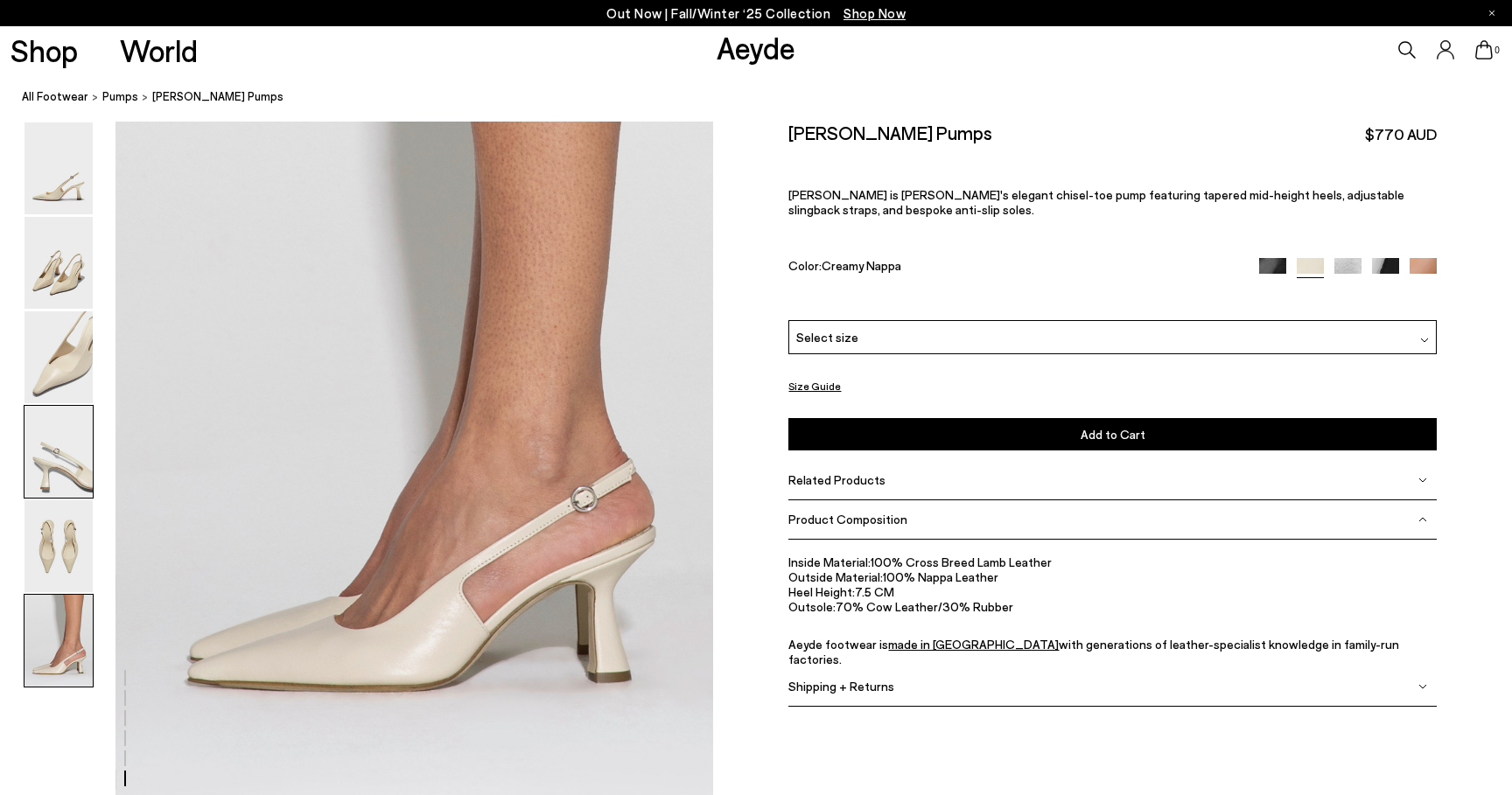
click at [73, 491] on img at bounding box center [59, 451] width 68 height 92
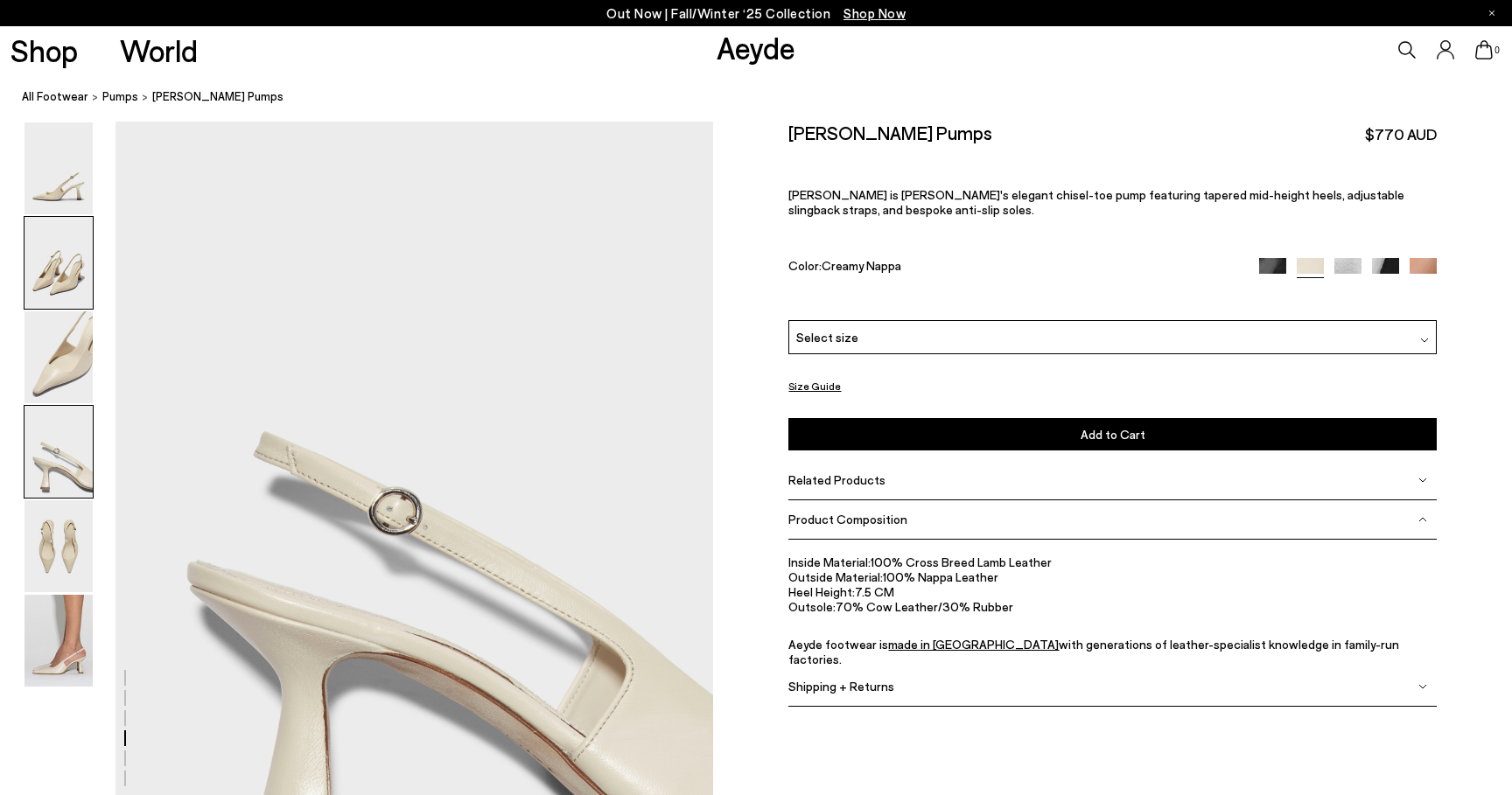
click at [79, 257] on img at bounding box center [59, 262] width 68 height 92
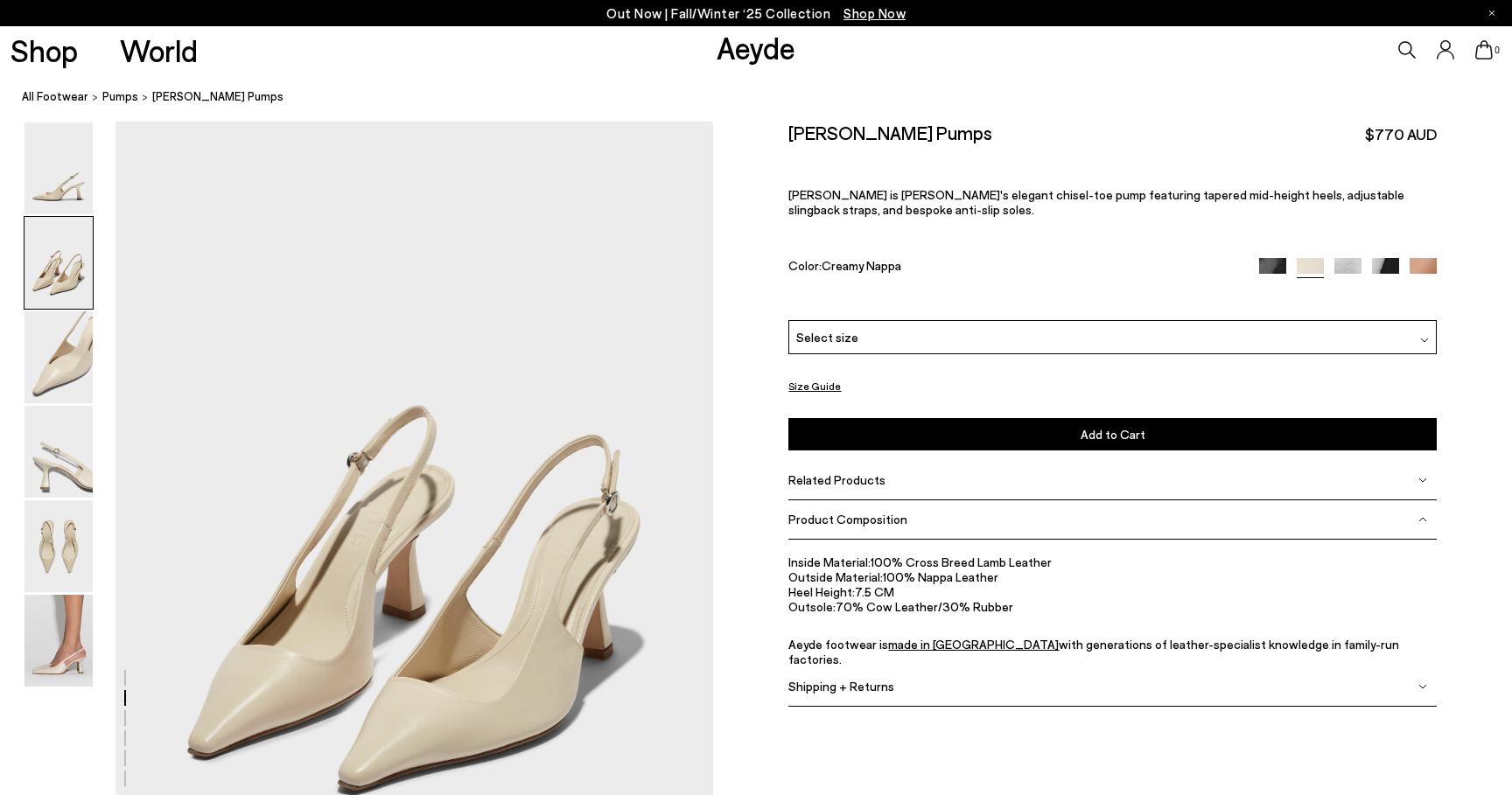
scroll to position [802, 0]
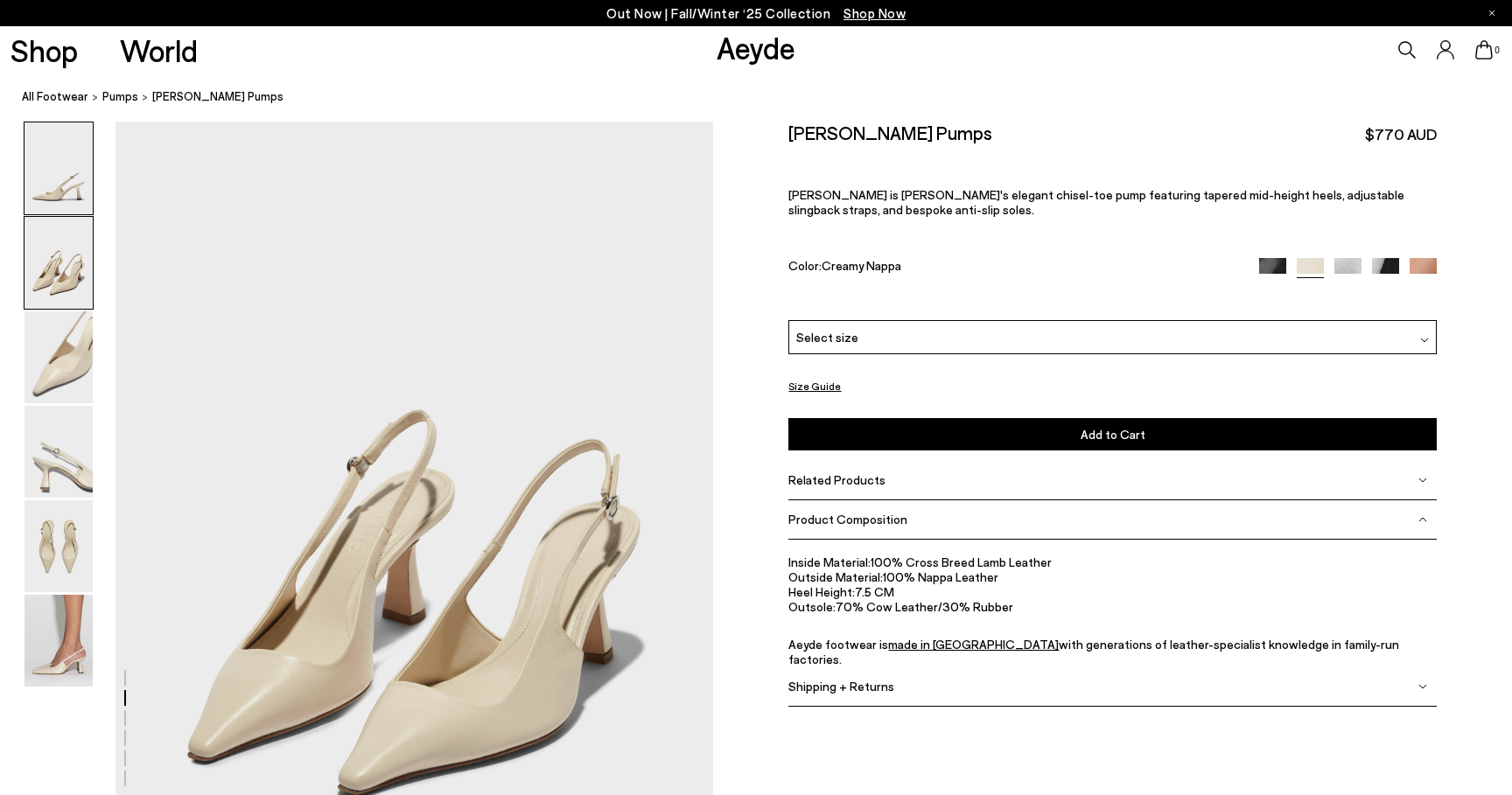
click at [71, 194] on img at bounding box center [59, 168] width 68 height 92
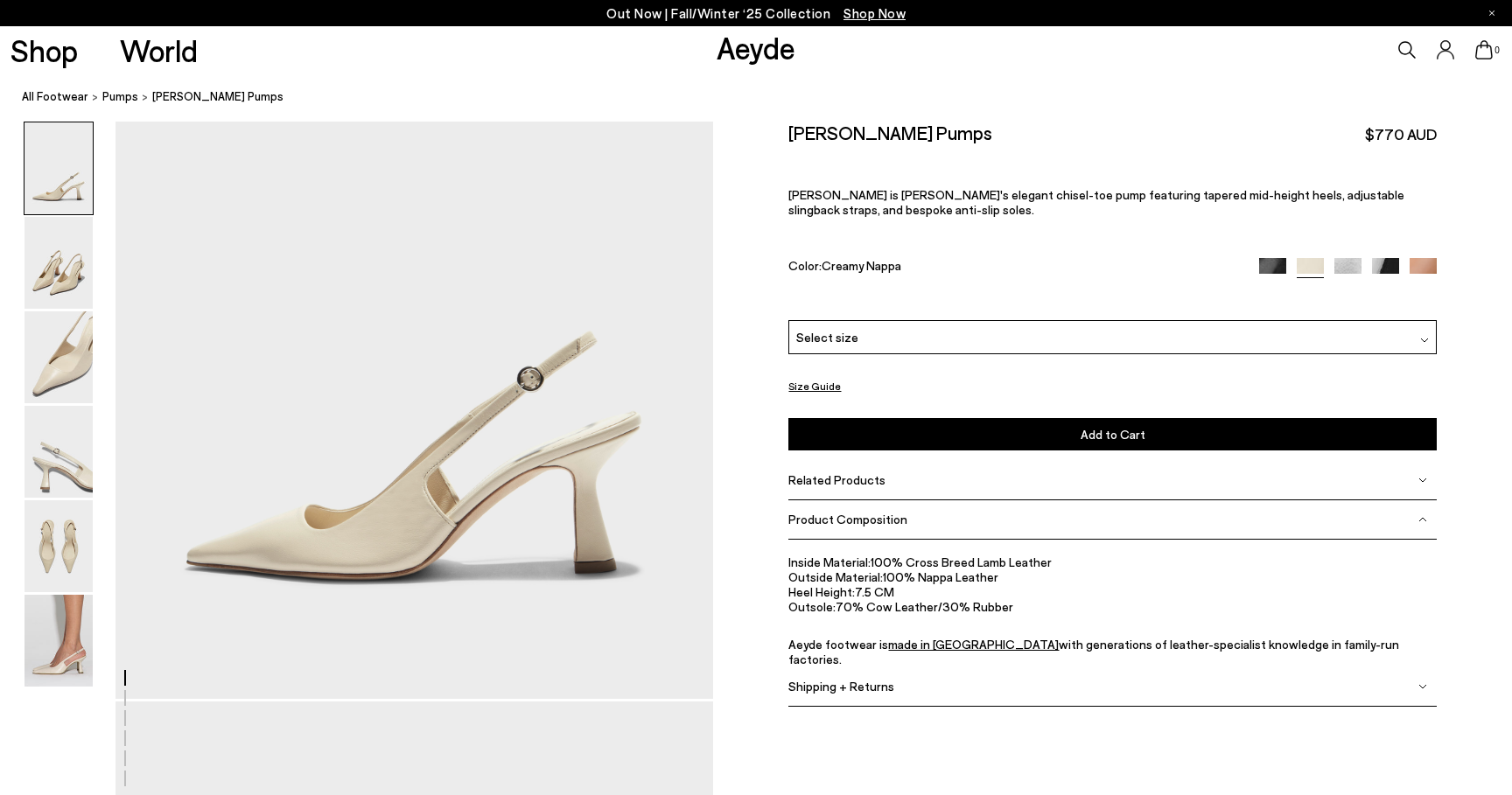
scroll to position [222, 0]
